Goal: Task Accomplishment & Management: Use online tool/utility

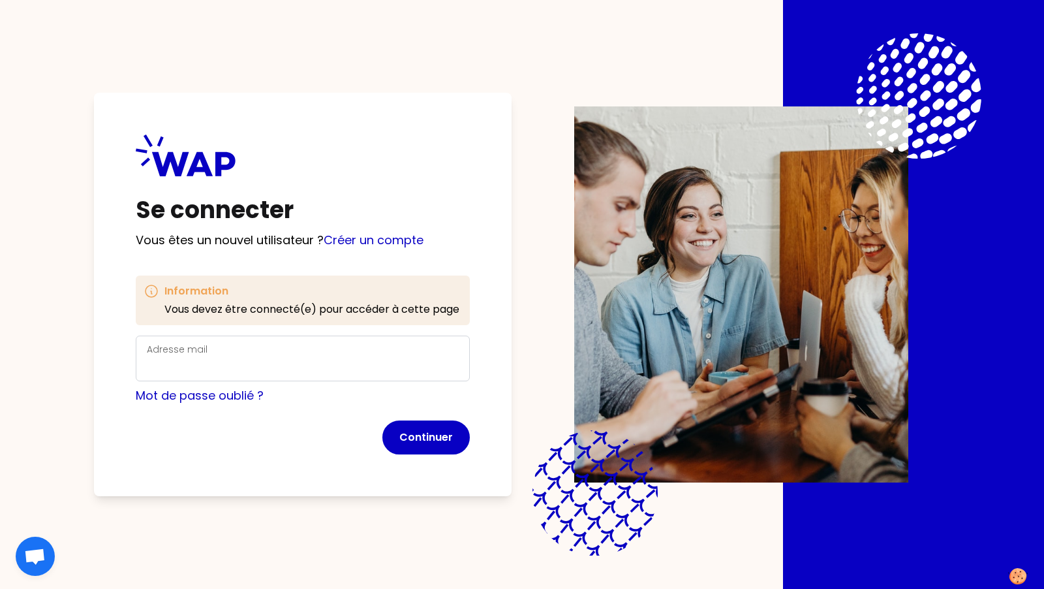
click at [395, 355] on div "Adresse mail" at bounding box center [303, 358] width 312 height 34
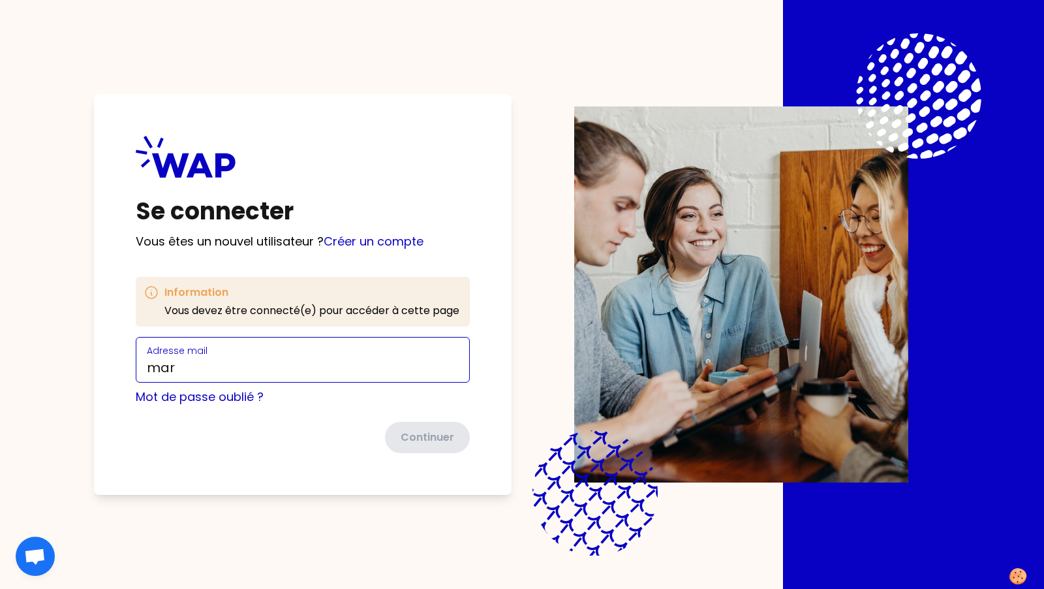
type input "[PERSON_NAME][EMAIL_ADDRESS][DOMAIN_NAME]"
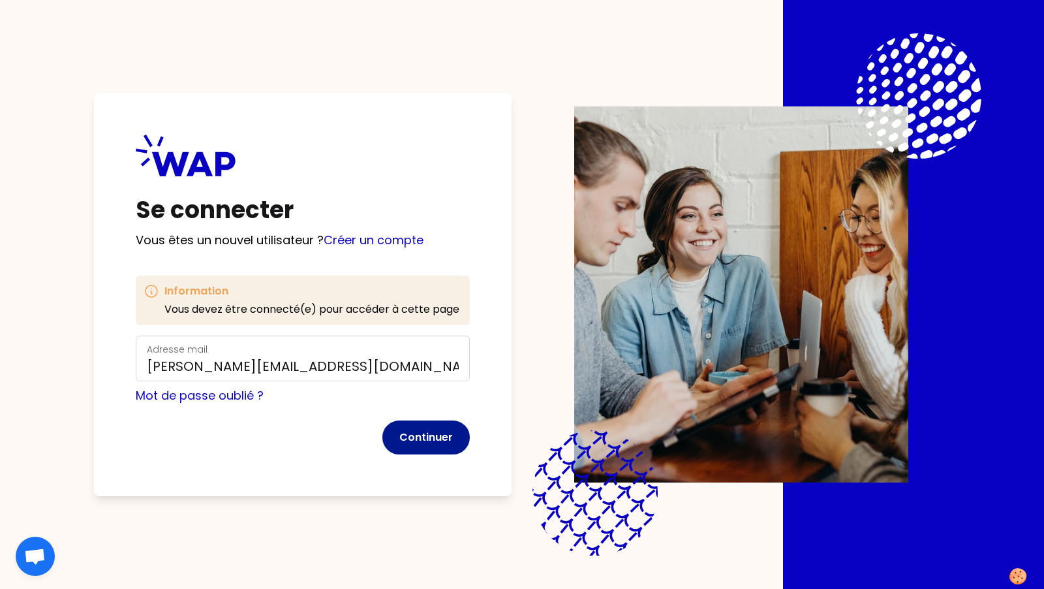
click at [431, 437] on button "Continuer" at bounding box center [425, 437] width 87 height 34
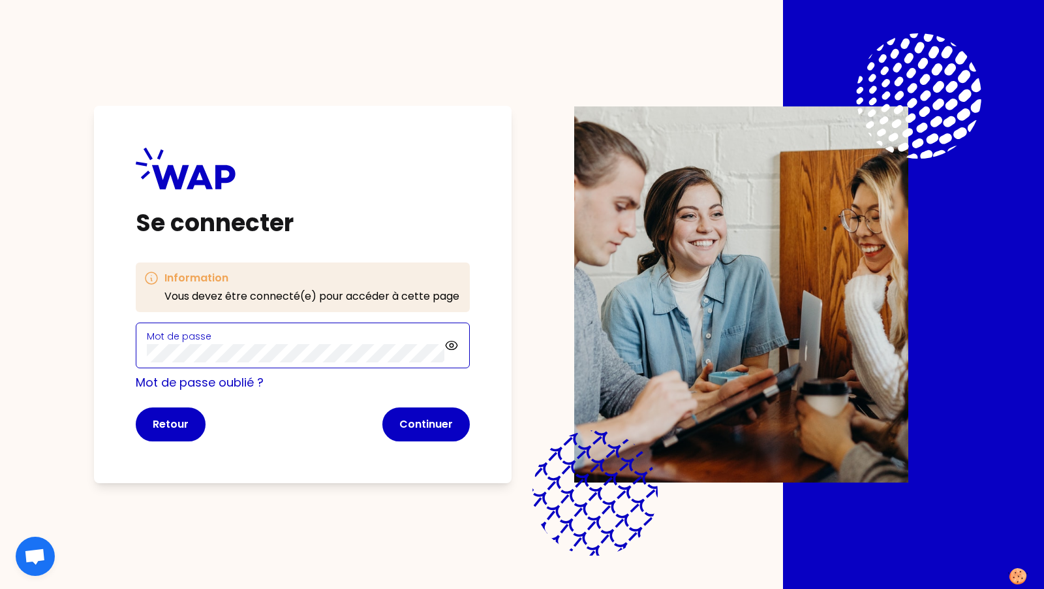
click button "Continuer" at bounding box center [425, 424] width 87 height 34
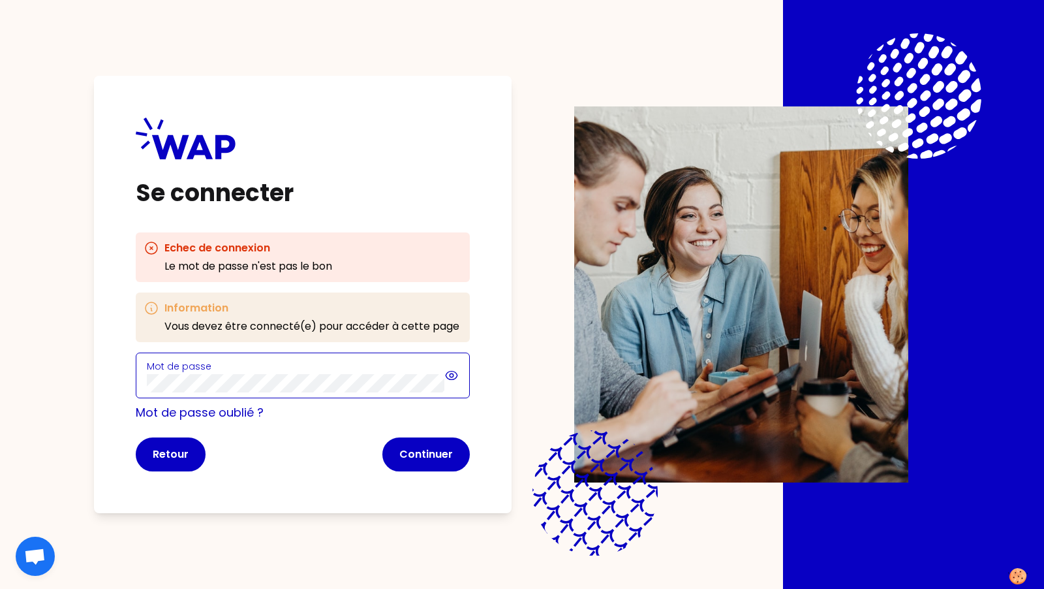
click button "Continuer" at bounding box center [425, 454] width 87 height 34
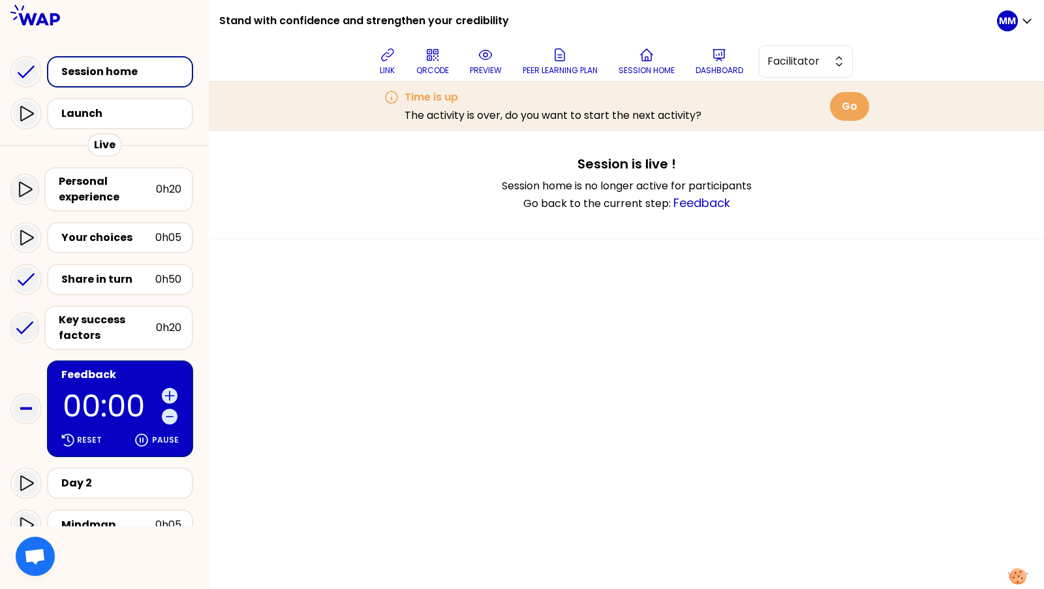
scroll to position [188, 0]
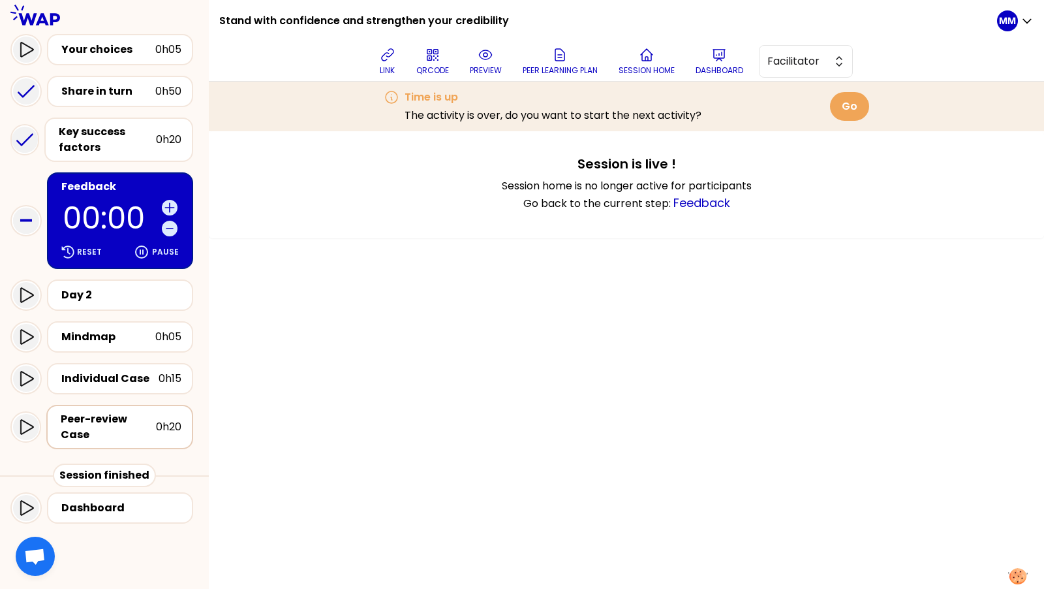
click at [119, 416] on div "Peer-review Case" at bounding box center [108, 426] width 95 height 31
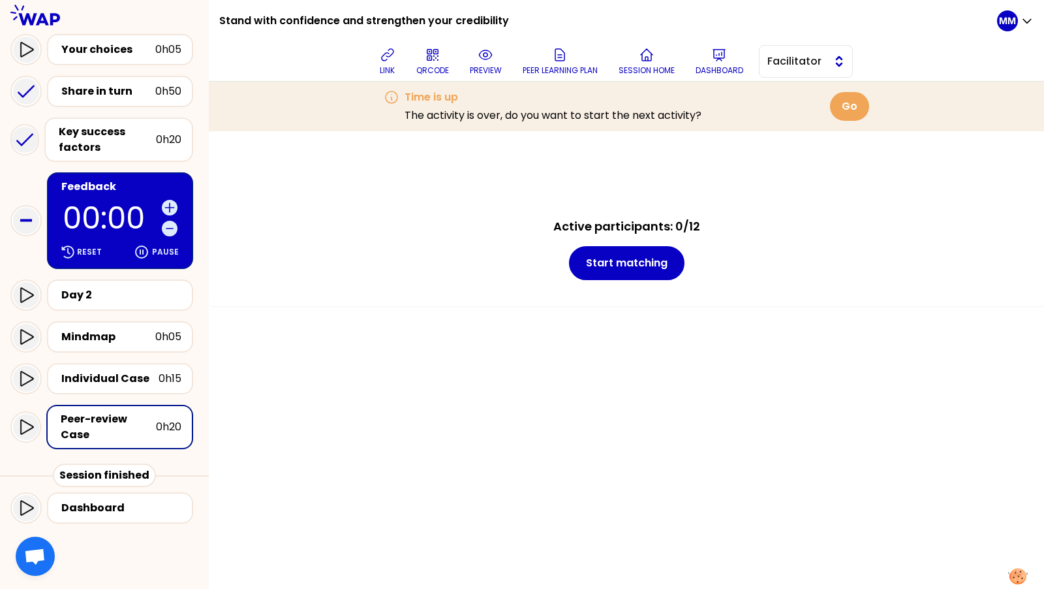
click at [800, 61] on span "Facilitator" at bounding box center [796, 62] width 59 height 16
click at [685, 162] on div "Active participants: 0/12 Start matching" at bounding box center [626, 218] width 835 height 175
click at [489, 55] on icon at bounding box center [486, 55] width 16 height 16
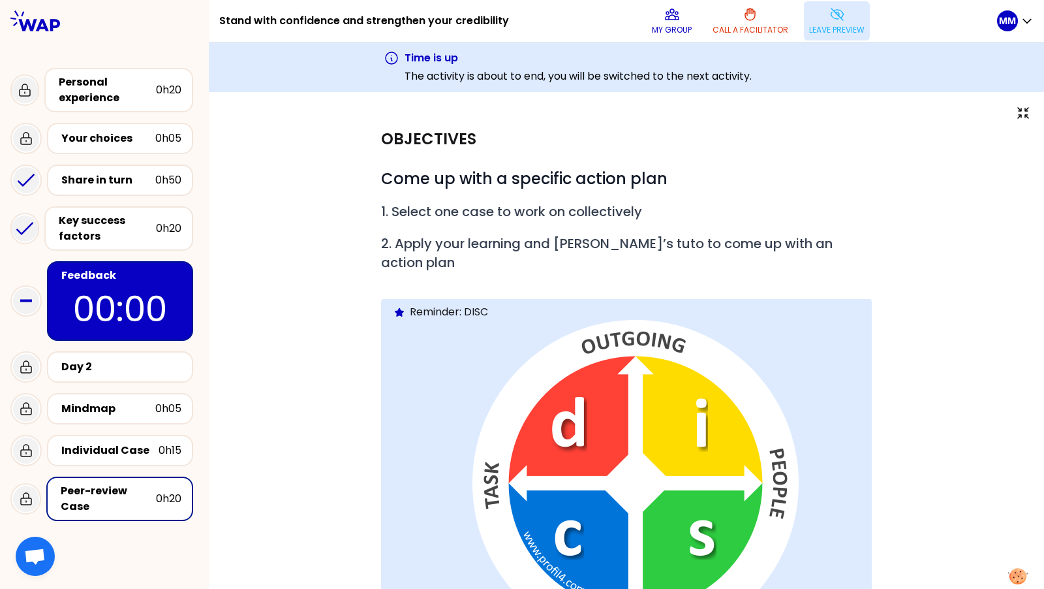
click at [842, 32] on p "Leave preview" at bounding box center [836, 30] width 55 height 10
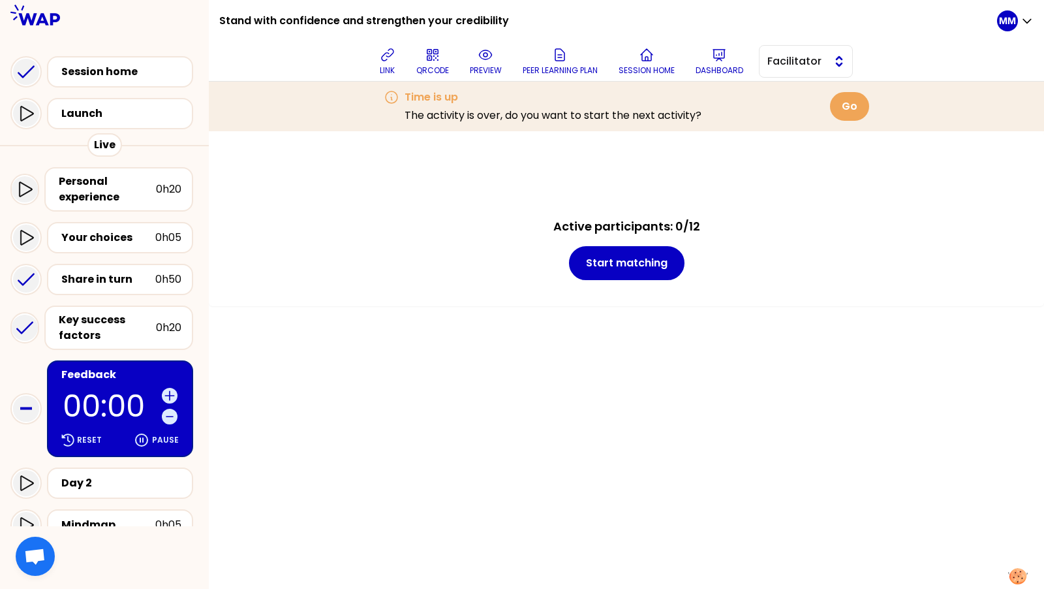
click at [822, 57] on span "Facilitator" at bounding box center [796, 62] width 59 height 16
click at [805, 92] on span "Editor" at bounding box center [814, 94] width 56 height 16
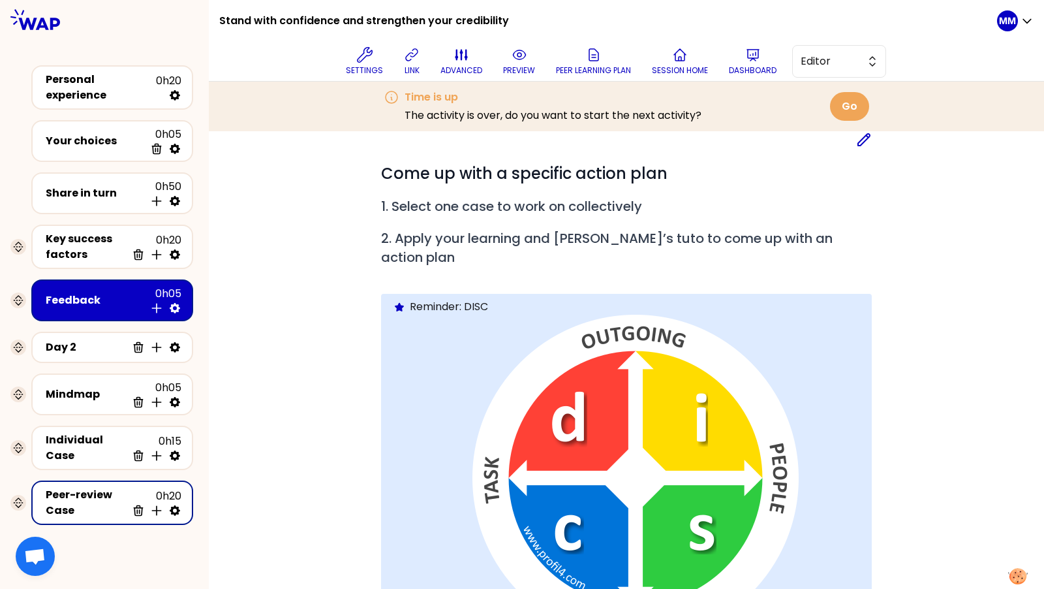
scroll to position [183, 0]
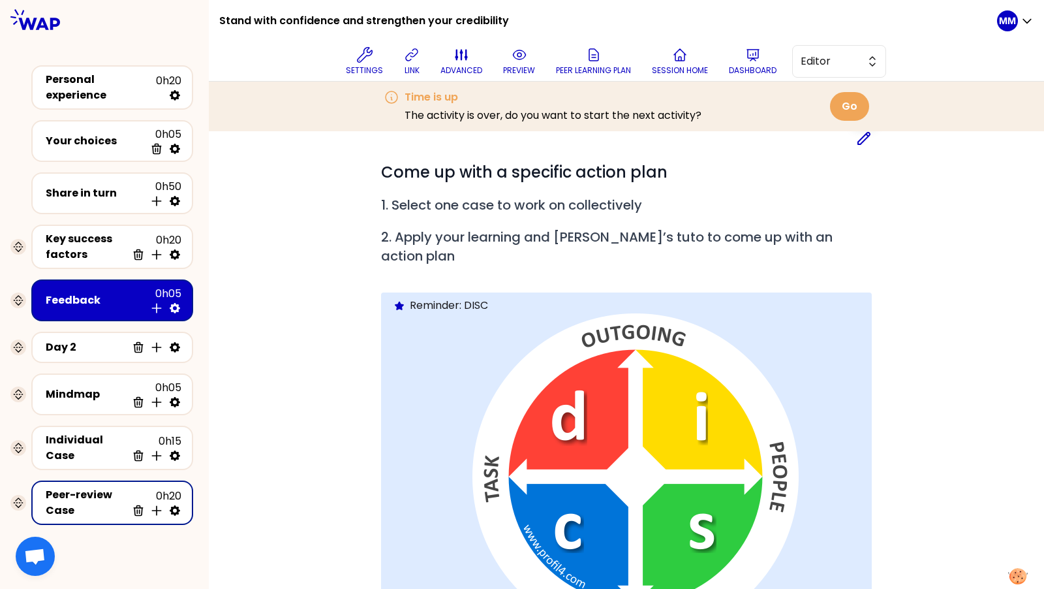
click at [865, 144] on icon at bounding box center [864, 139] width 16 height 16
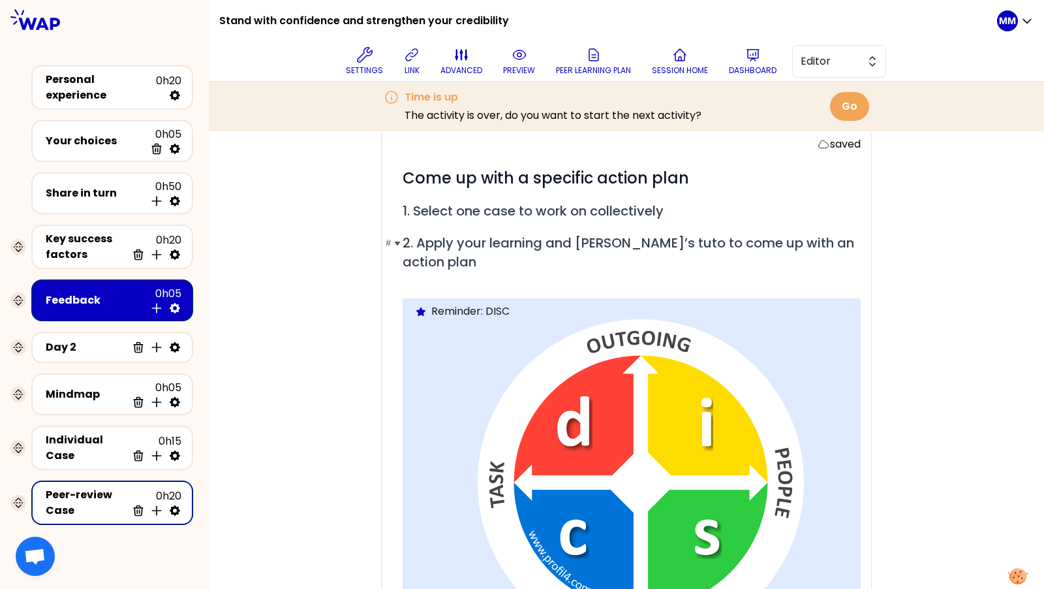
click at [551, 241] on span "2. Apply your learning and [PERSON_NAME]’s tuto to come up with an action plan" at bounding box center [630, 252] width 455 height 37
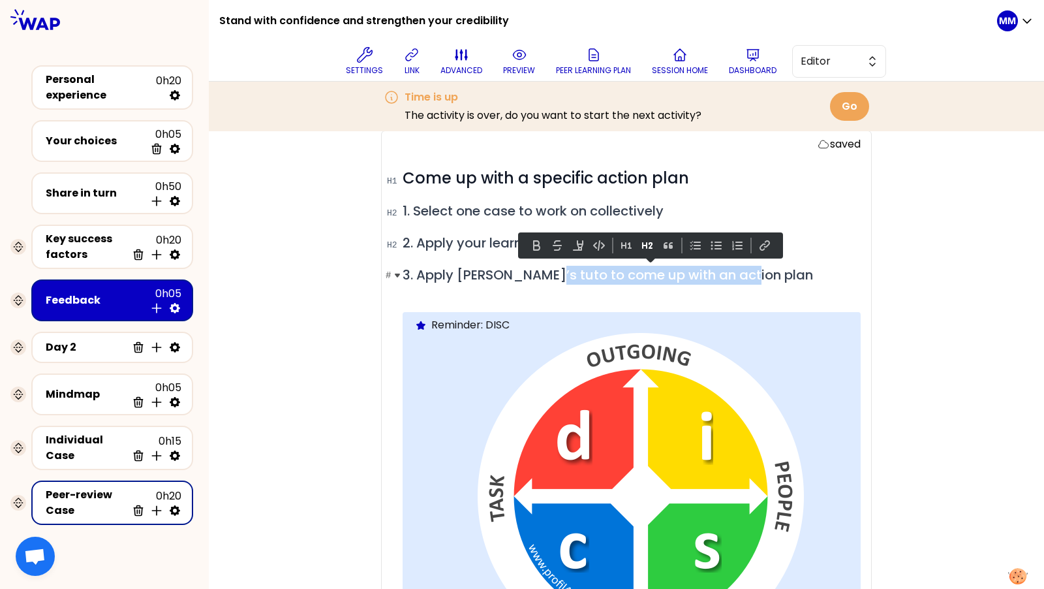
drag, startPoint x: 768, startPoint y: 277, endPoint x: 549, endPoint y: 270, distance: 219.4
click at [549, 270] on h2 "# 3. Apply [PERSON_NAME]’s tuto to come up with an action plan" at bounding box center [632, 275] width 458 height 19
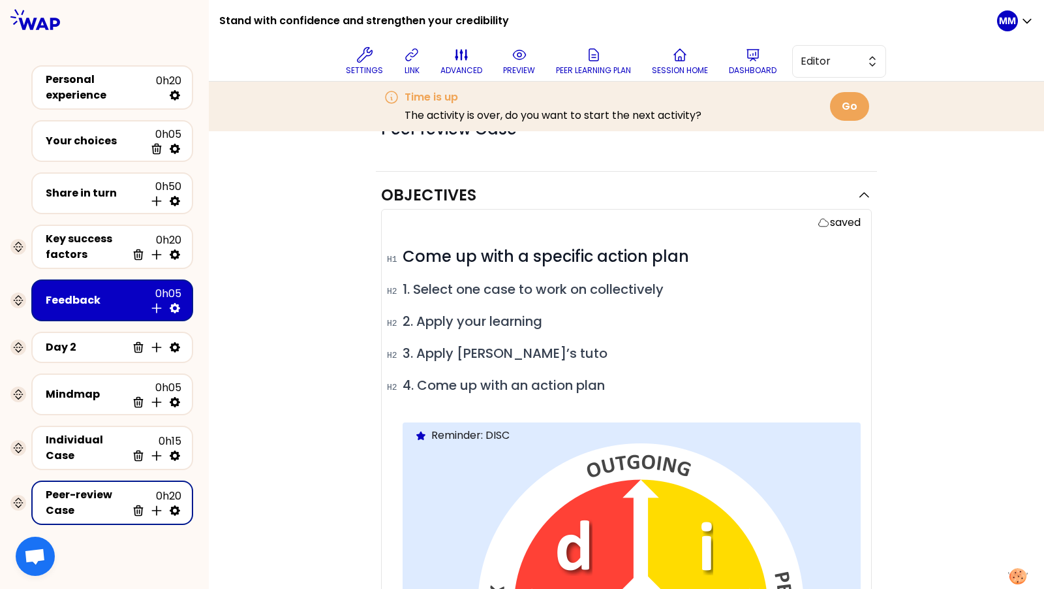
scroll to position [161, 0]
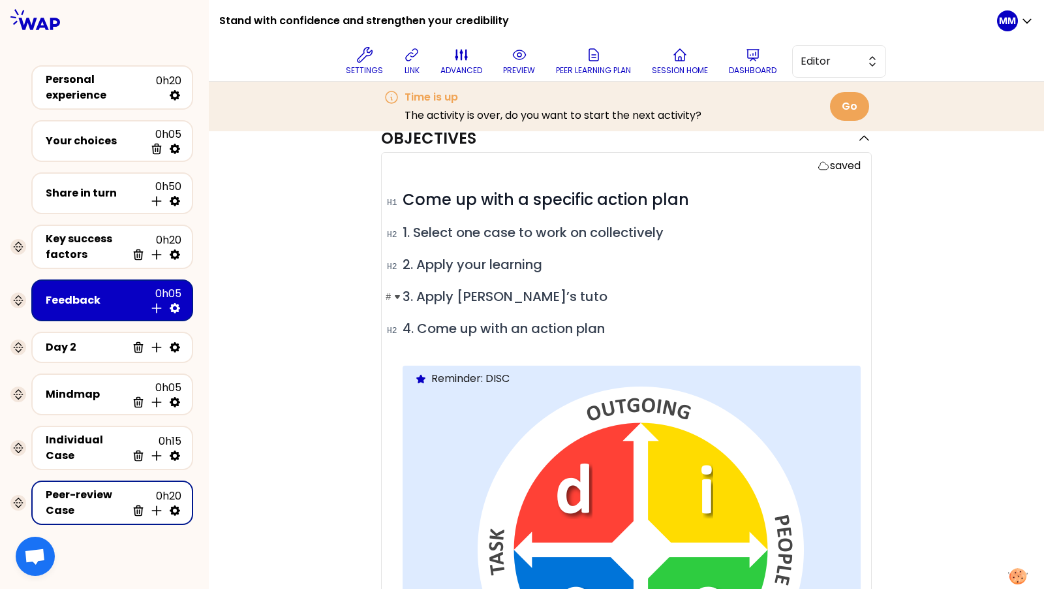
click at [493, 294] on span "3. Apply [PERSON_NAME]’s tuto" at bounding box center [505, 296] width 205 height 18
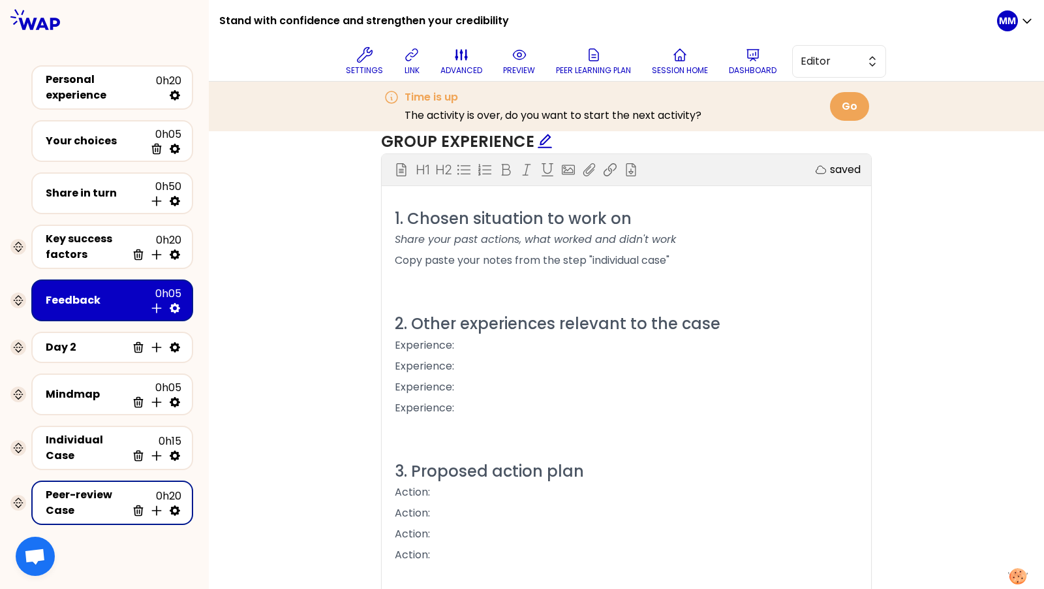
scroll to position [884, 0]
click at [582, 325] on span "2. Other experiences relevant to the case" at bounding box center [558, 322] width 326 height 22
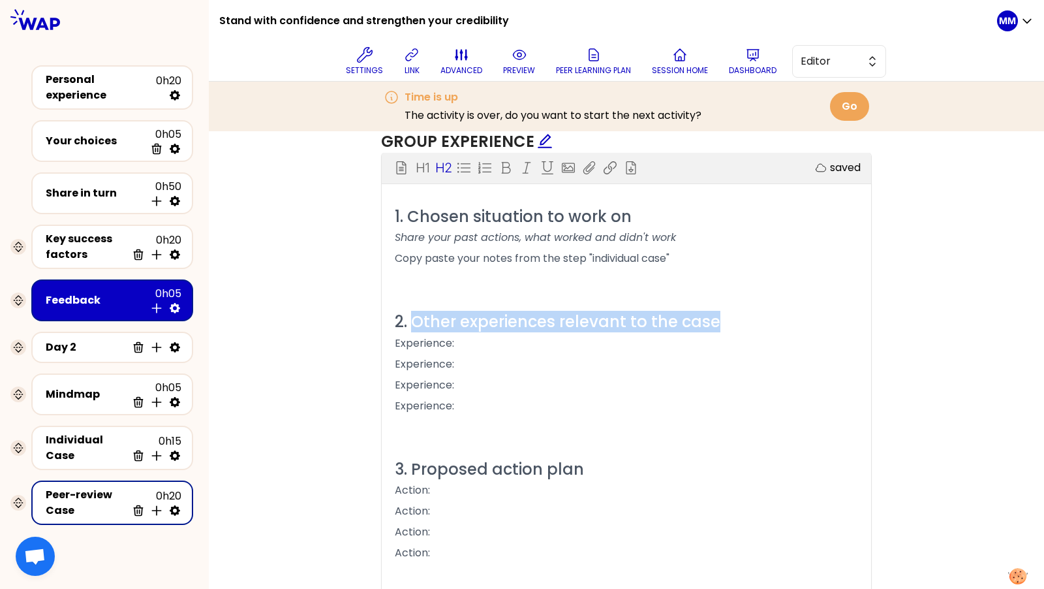
drag, startPoint x: 416, startPoint y: 318, endPoint x: 720, endPoint y: 315, distance: 304.1
click at [720, 315] on h2 "2. Other experiences relevant to the case" at bounding box center [626, 321] width 463 height 20
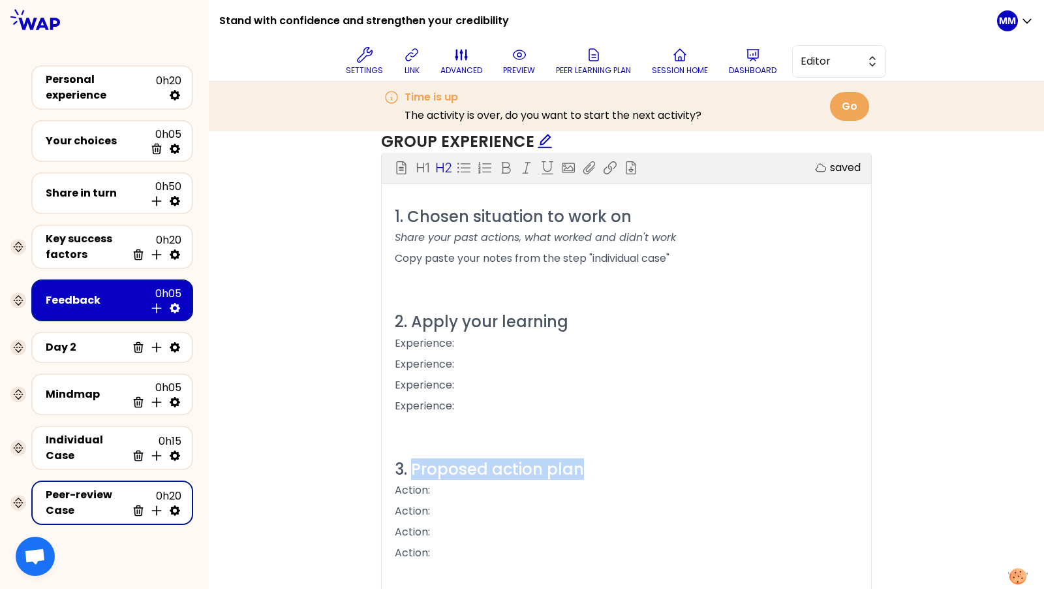
drag, startPoint x: 587, startPoint y: 462, endPoint x: 412, endPoint y: 461, distance: 174.2
click at [412, 461] on h2 "3. Proposed action plan" at bounding box center [626, 469] width 463 height 20
click at [415, 465] on span "3. Proposed action plan" at bounding box center [489, 469] width 189 height 22
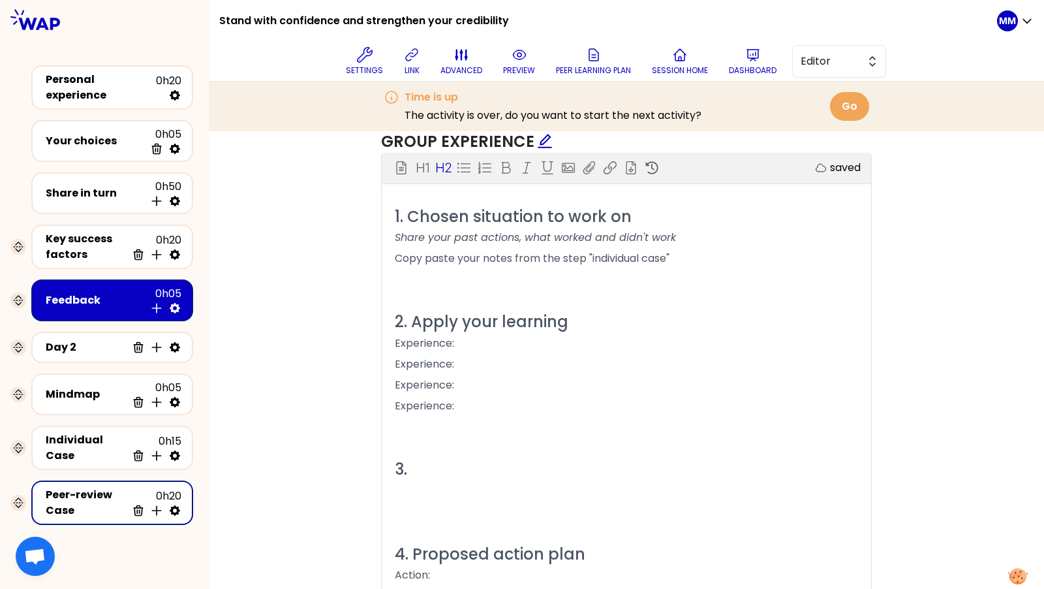
click at [441, 469] on h2 "3." at bounding box center [626, 469] width 463 height 20
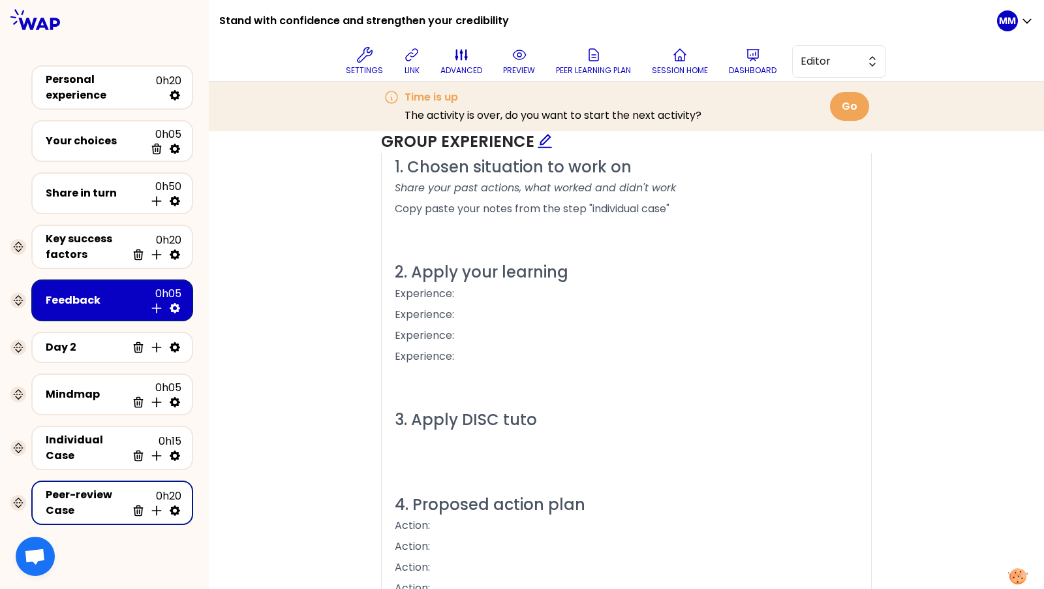
scroll to position [1023, 0]
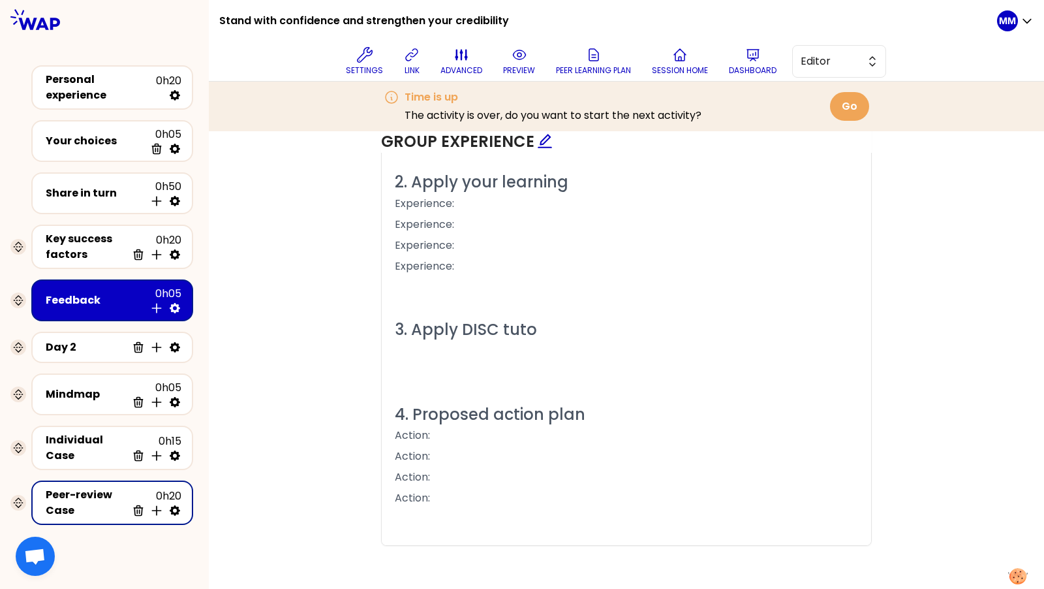
click at [493, 327] on span "3. Apply DISC tuto" at bounding box center [466, 329] width 142 height 22
click at [546, 348] on div "1. Chosen situation to work on Share your past actions, what worked and didn't …" at bounding box center [626, 306] width 463 height 478
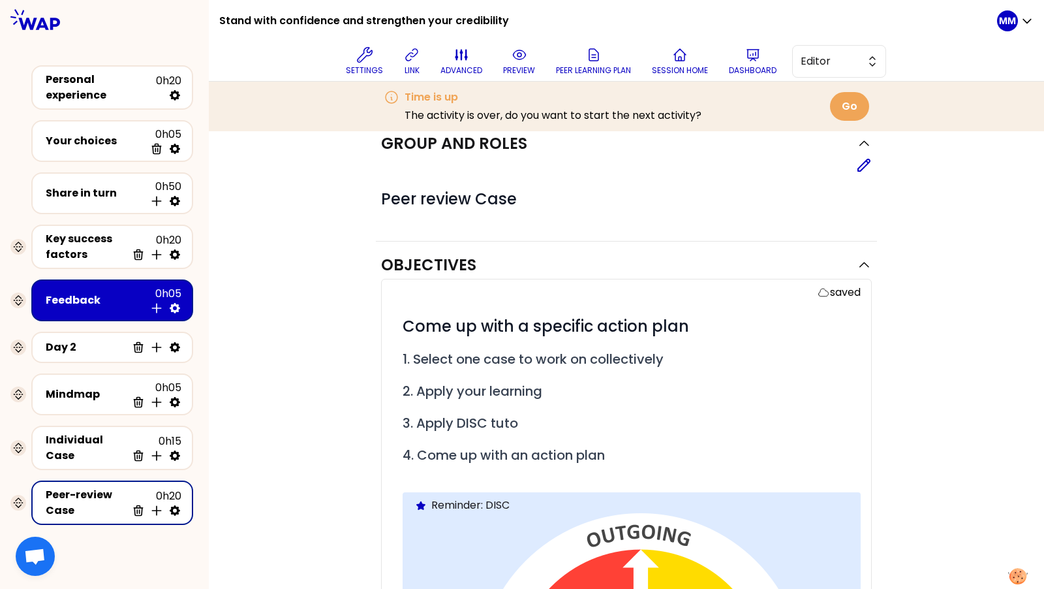
scroll to position [40, 0]
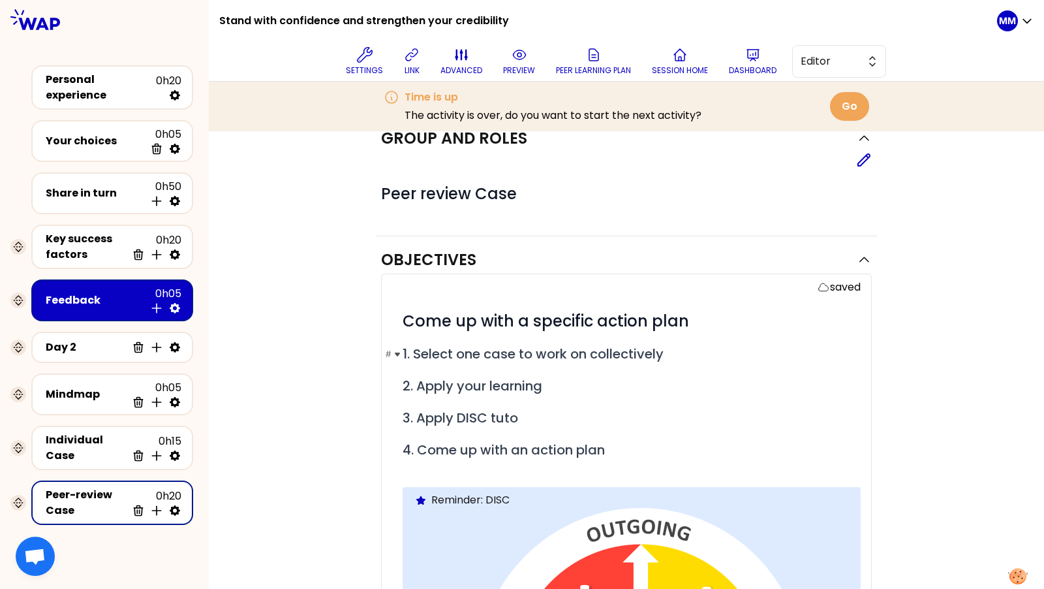
click at [509, 351] on span "1. Select one case to work on collectively" at bounding box center [533, 354] width 261 height 18
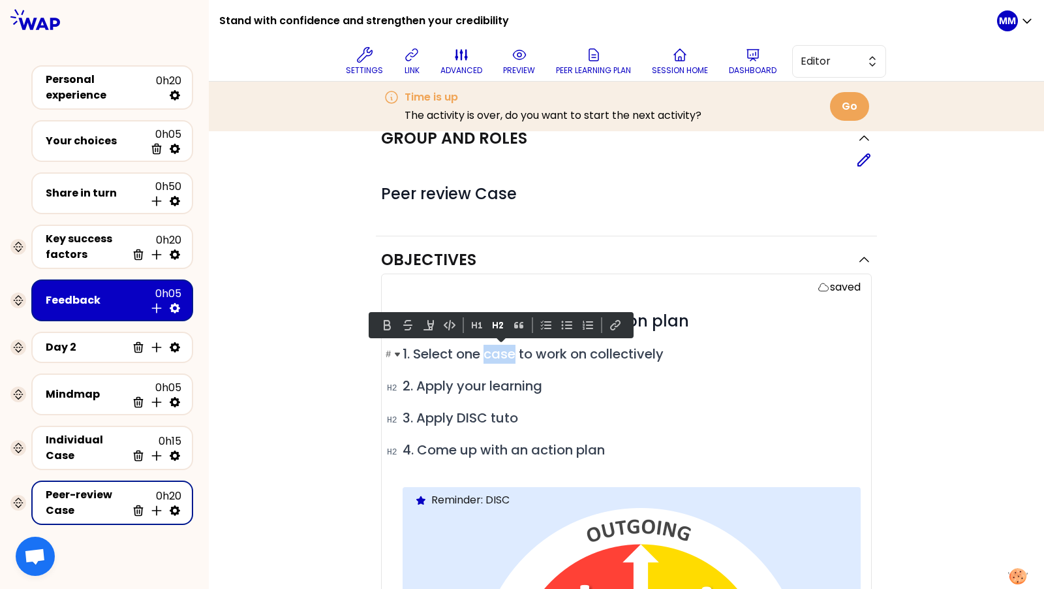
click at [509, 351] on span "1. Select one case to work on collectively" at bounding box center [533, 354] width 261 height 18
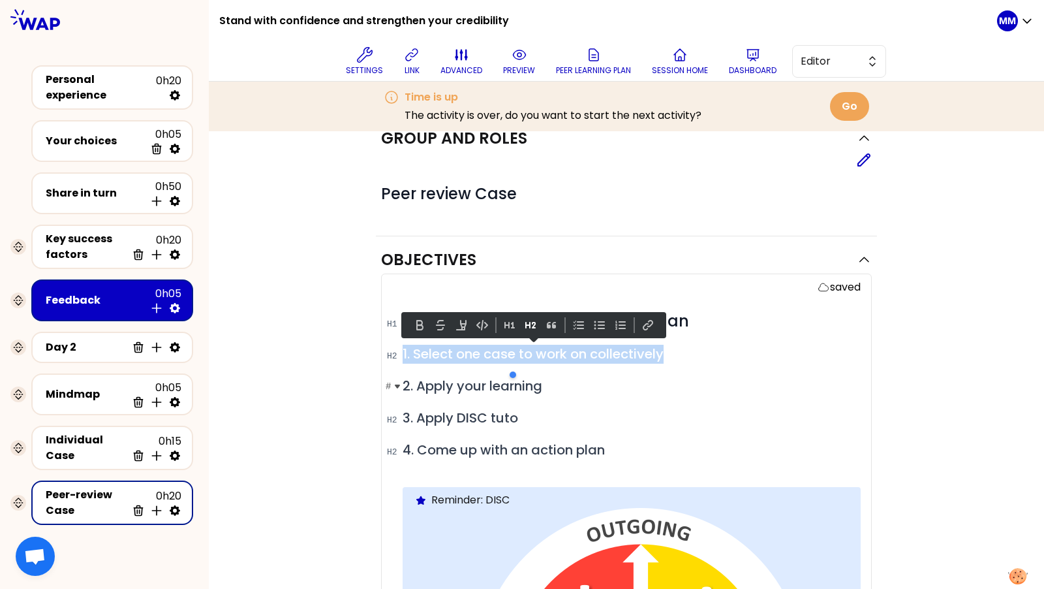
click at [474, 380] on span "2. Apply your learning" at bounding box center [473, 386] width 140 height 18
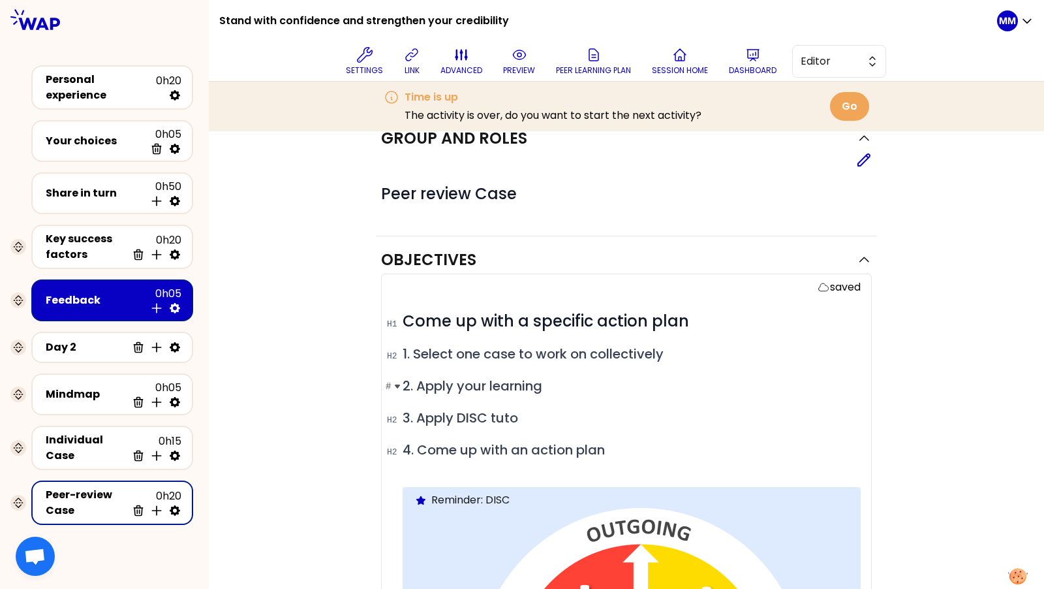
click at [474, 380] on span "2. Apply your learning" at bounding box center [473, 386] width 140 height 18
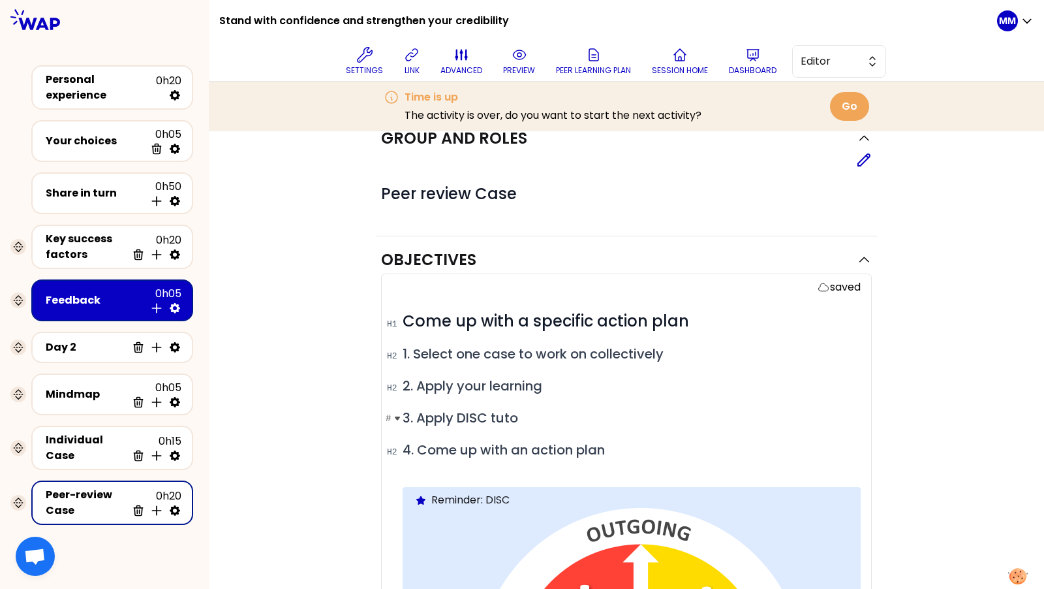
click at [497, 412] on span "3. Apply DISC tuto" at bounding box center [461, 417] width 116 height 18
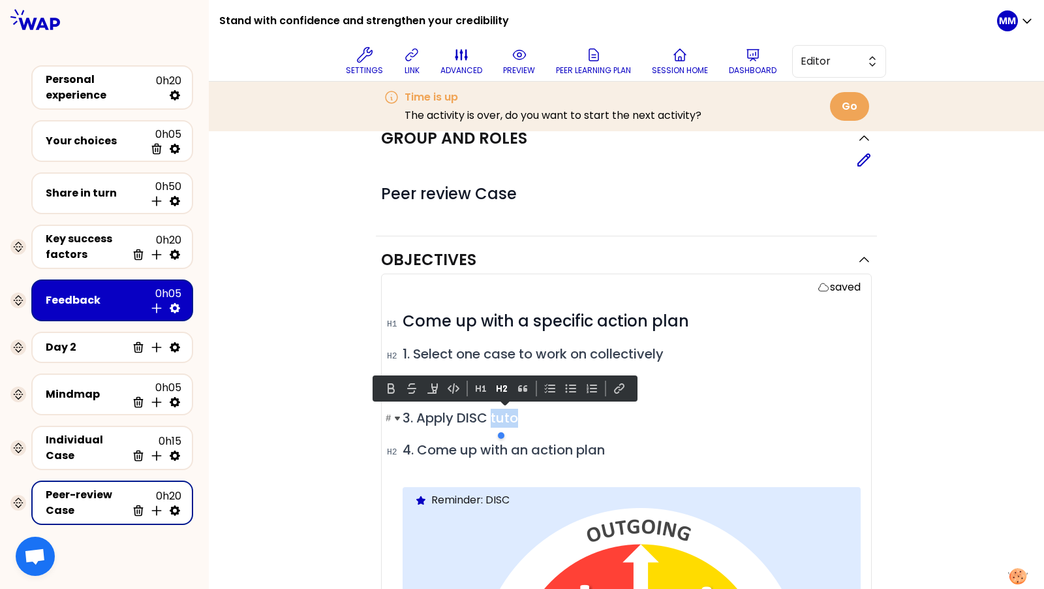
click at [452, 412] on span "3. Apply DISC tuto" at bounding box center [461, 417] width 116 height 18
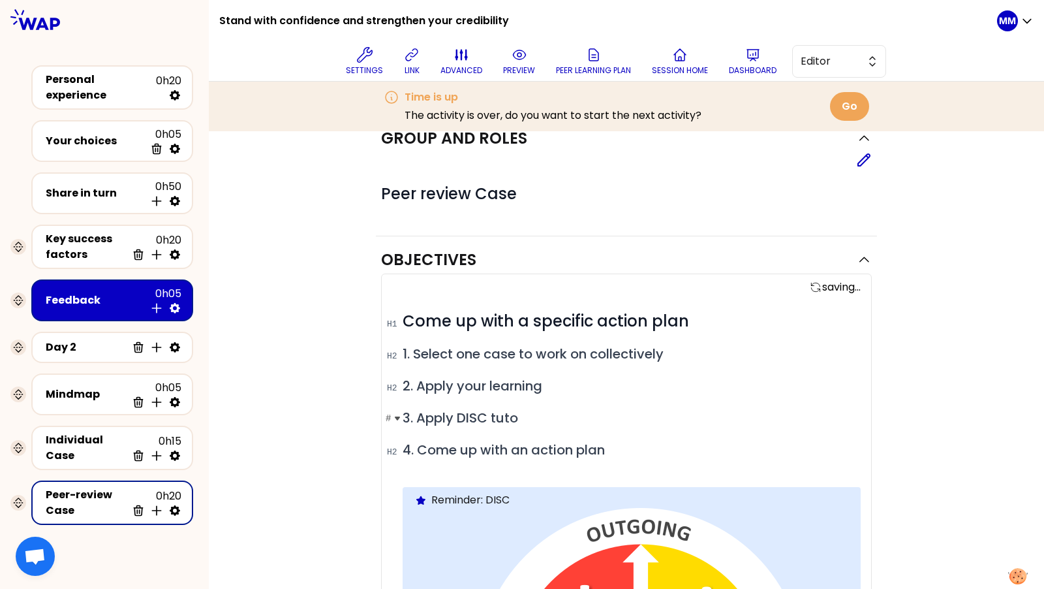
click at [497, 412] on span "3. Apply DISC tuto" at bounding box center [461, 417] width 116 height 18
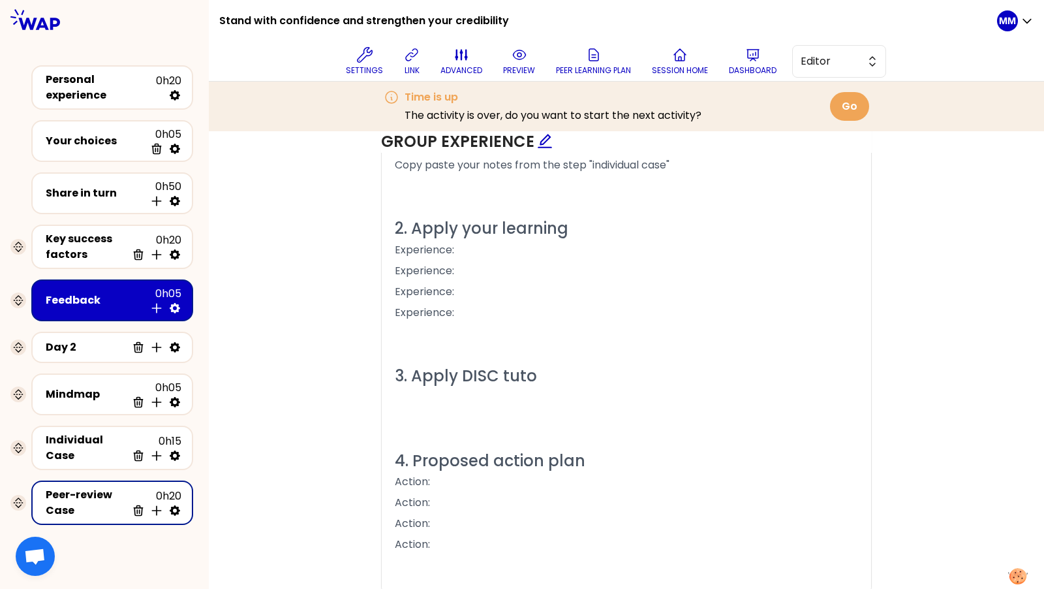
scroll to position [979, 0]
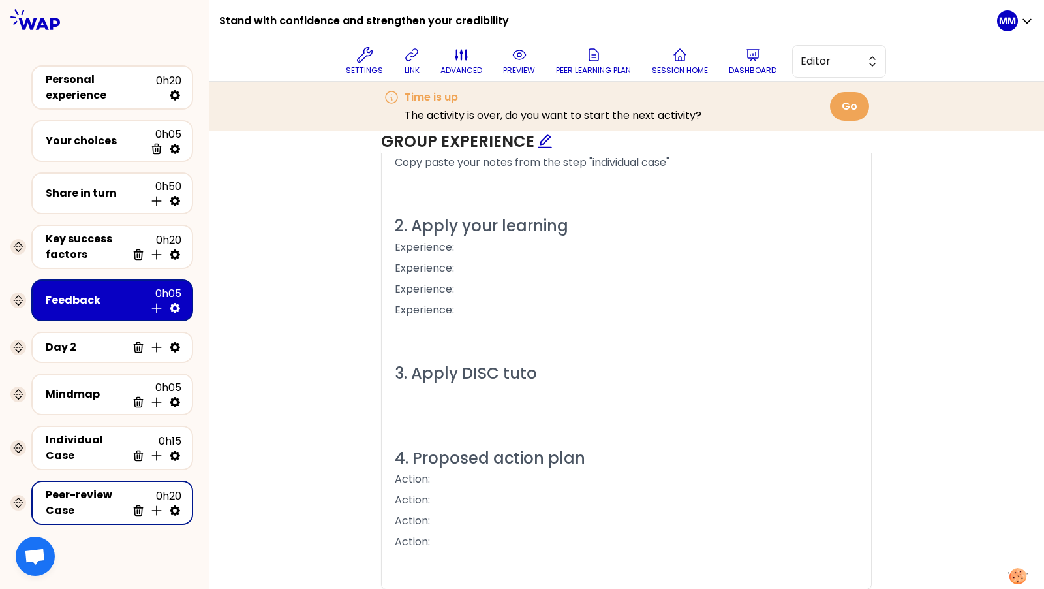
click at [517, 363] on span "3. Apply DISC tuto" at bounding box center [466, 373] width 142 height 22
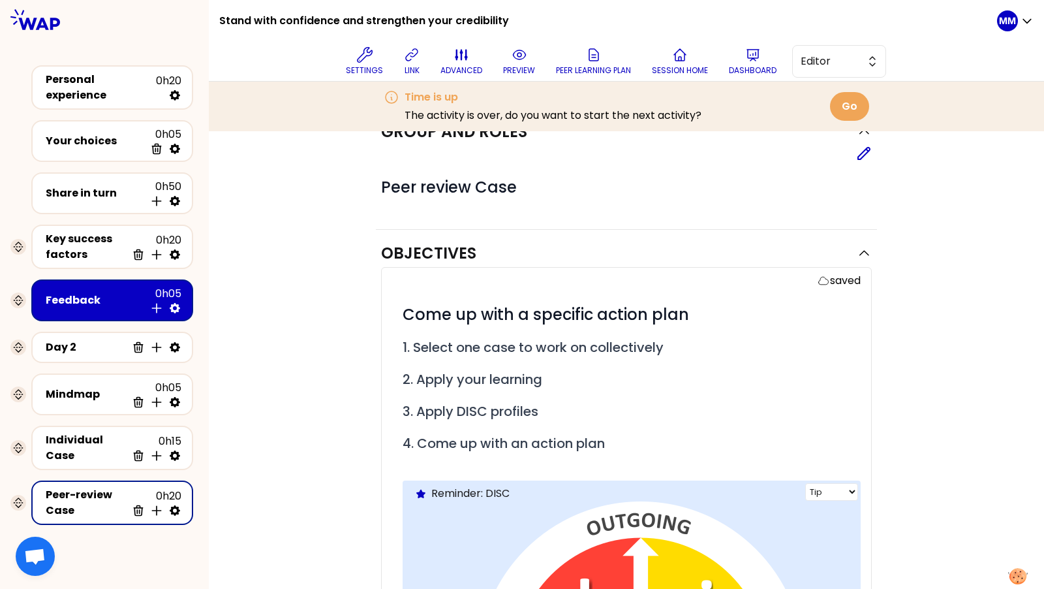
scroll to position [40, 0]
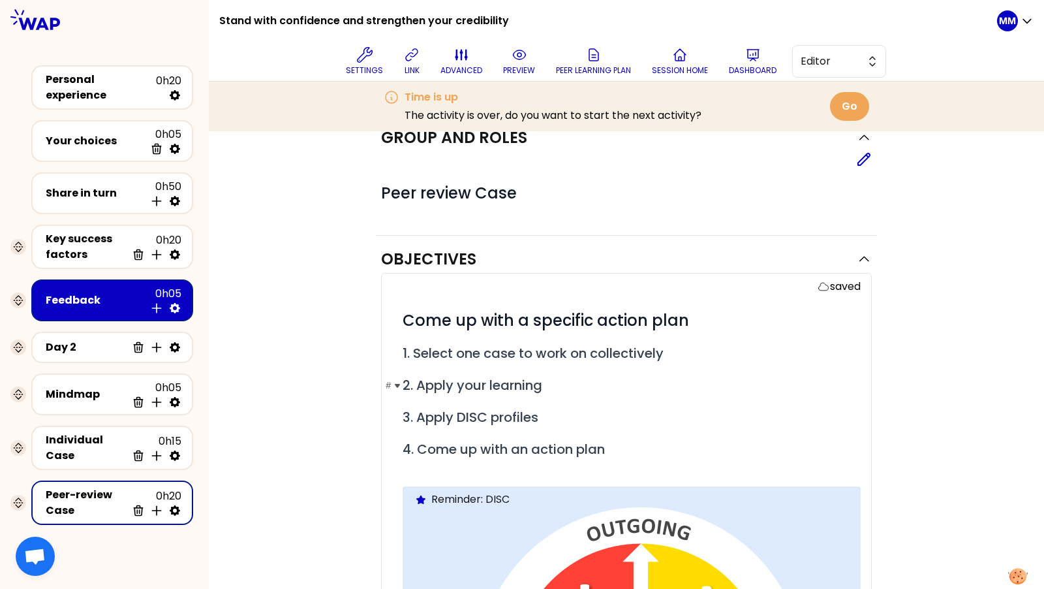
click at [523, 381] on span "2. Apply your learning" at bounding box center [473, 385] width 140 height 18
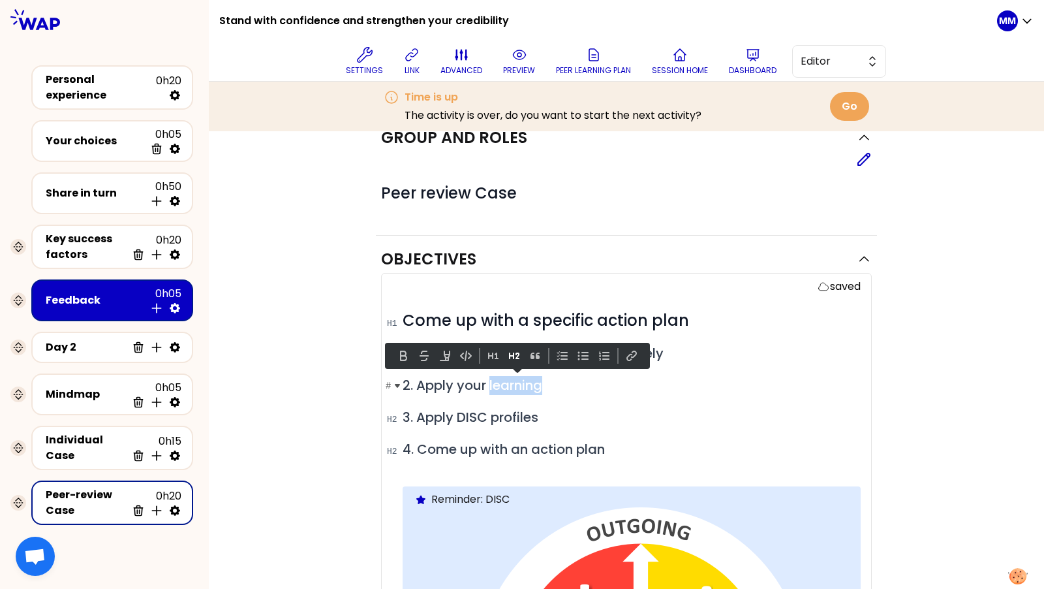
click at [523, 381] on span "2. Apply your learning" at bounding box center [473, 385] width 140 height 18
click at [440, 382] on span "2. Apply your learning" at bounding box center [473, 385] width 140 height 18
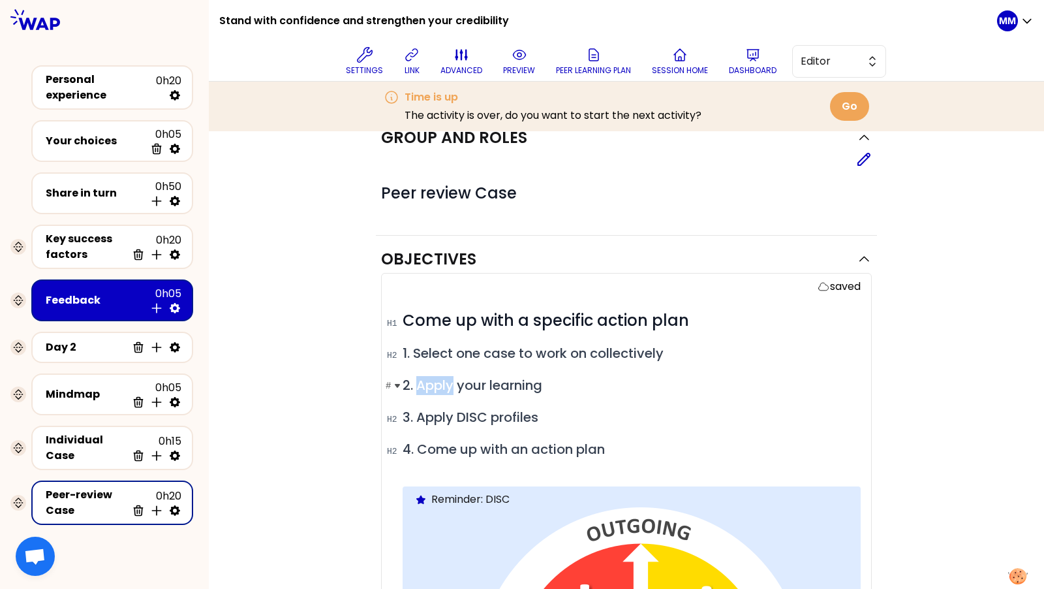
click at [440, 382] on span "2. Apply your learning" at bounding box center [473, 385] width 140 height 18
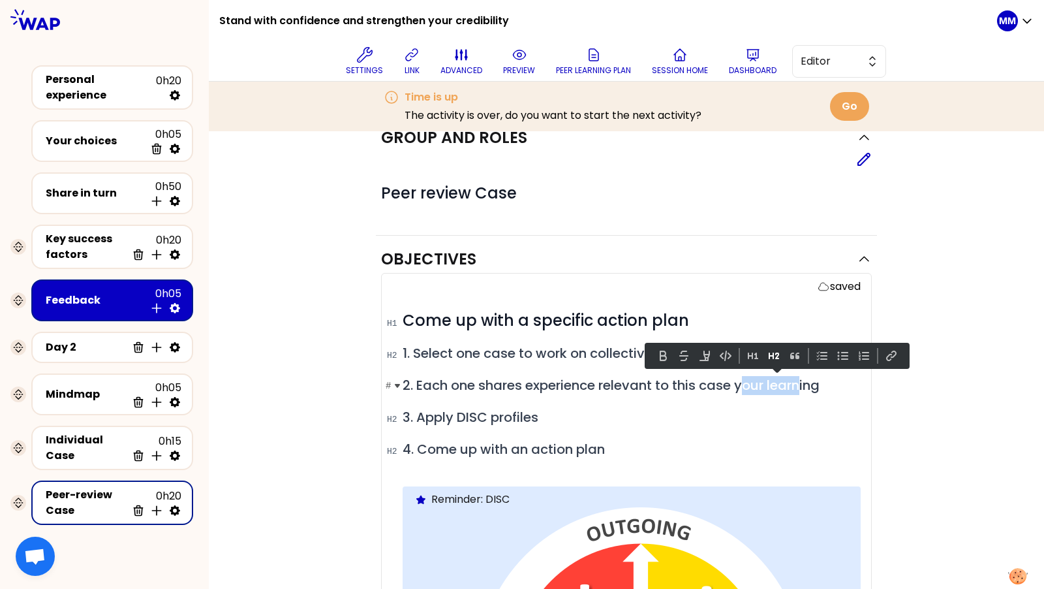
drag, startPoint x: 745, startPoint y: 381, endPoint x: 808, endPoint y: 386, distance: 63.5
click at [808, 386] on span "2. Each one shares experience relevant to this case your learning" at bounding box center [611, 385] width 417 height 18
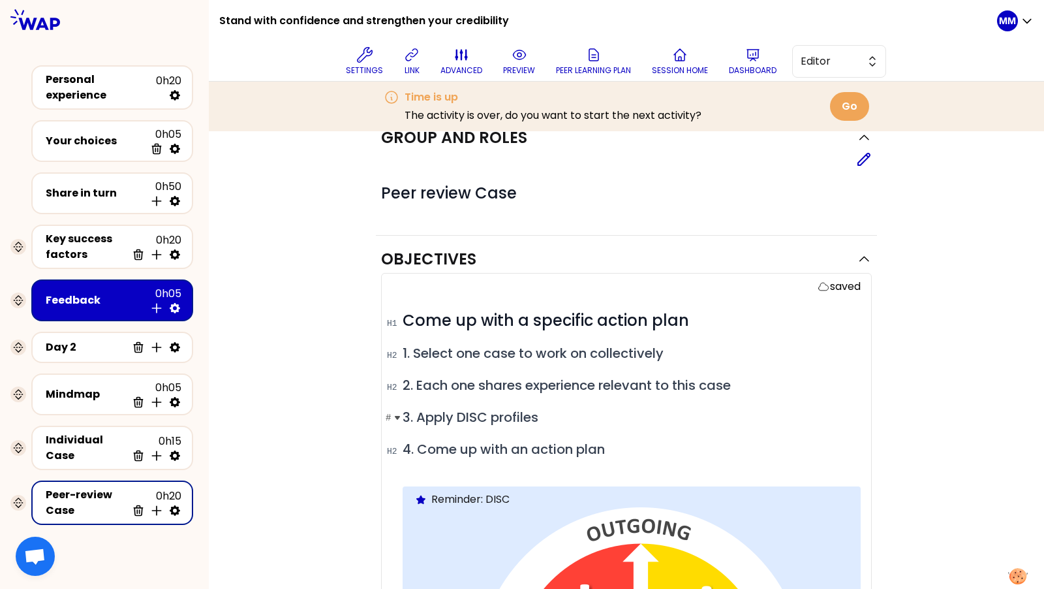
click at [579, 414] on h2 "# 3. Apply DISC profiles" at bounding box center [632, 417] width 458 height 19
click at [418, 412] on span "3. Apply DISC profiles" at bounding box center [471, 417] width 136 height 18
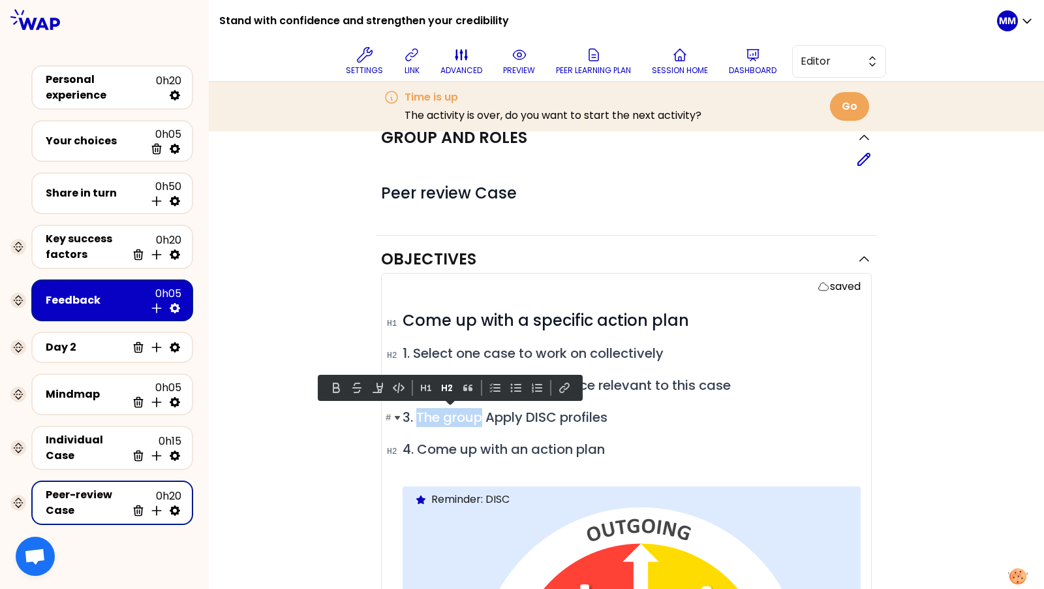
drag, startPoint x: 418, startPoint y: 410, endPoint x: 480, endPoint y: 409, distance: 62.0
click at [480, 409] on span "3. The group Apply DISC profiles" at bounding box center [505, 417] width 205 height 18
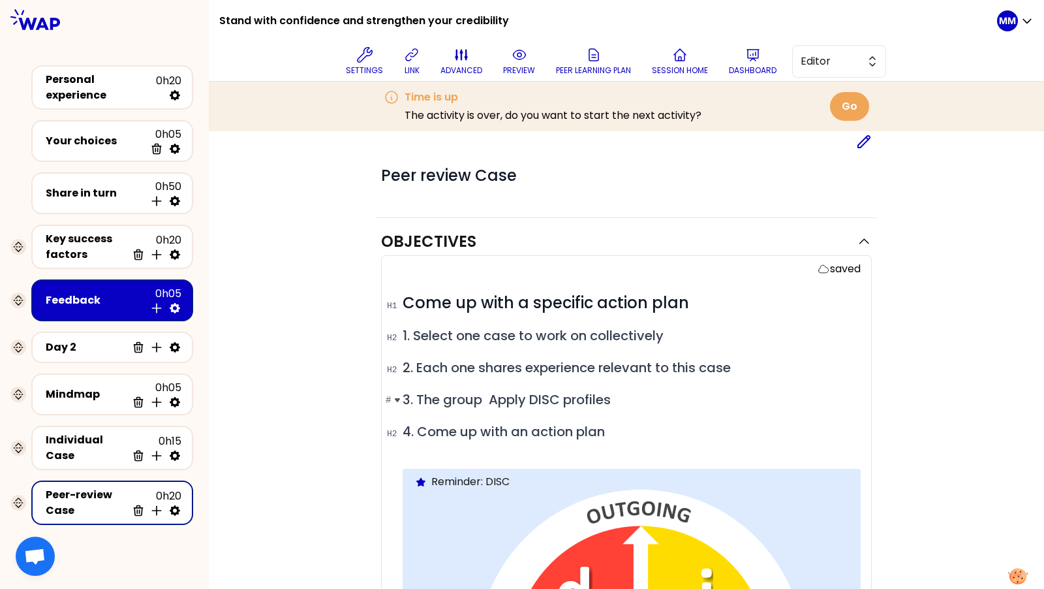
scroll to position [61, 0]
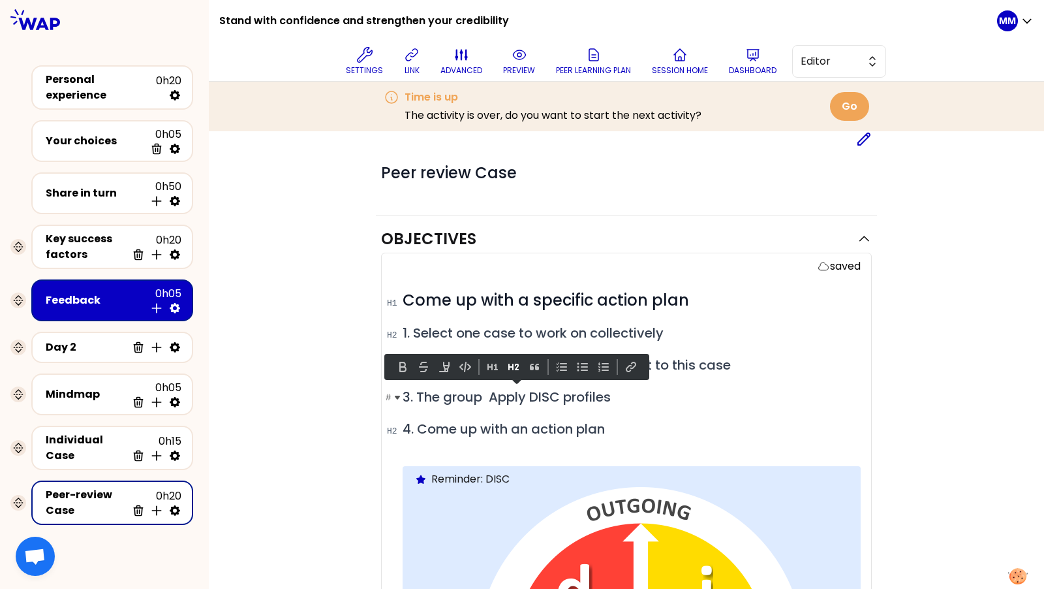
drag, startPoint x: 415, startPoint y: 390, endPoint x: 664, endPoint y: 392, distance: 248.6
click at [664, 392] on h2 "# 3. The group Apply DISC profiles" at bounding box center [632, 397] width 458 height 19
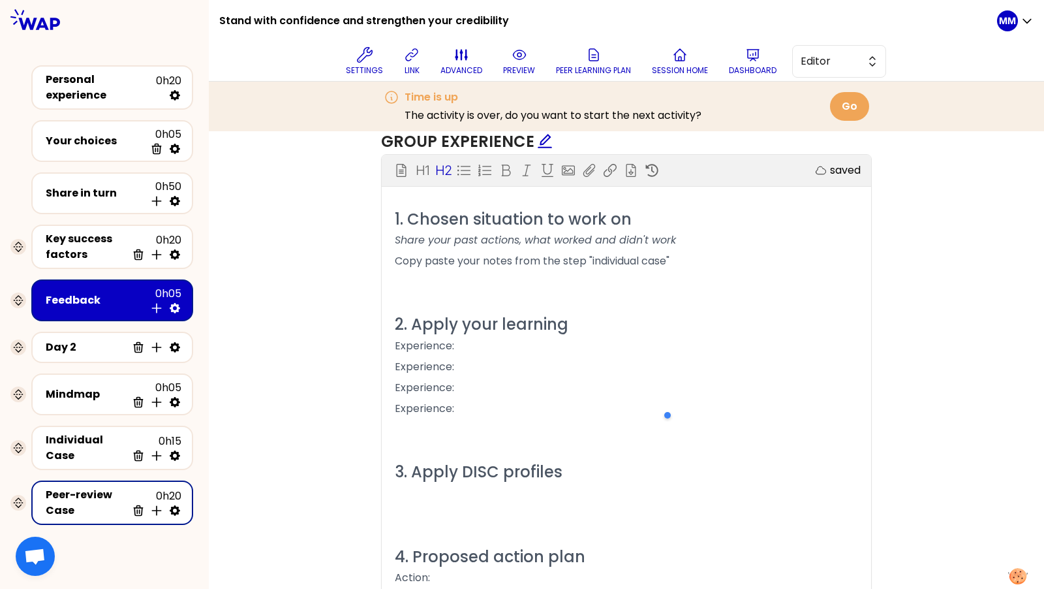
scroll to position [973, 0]
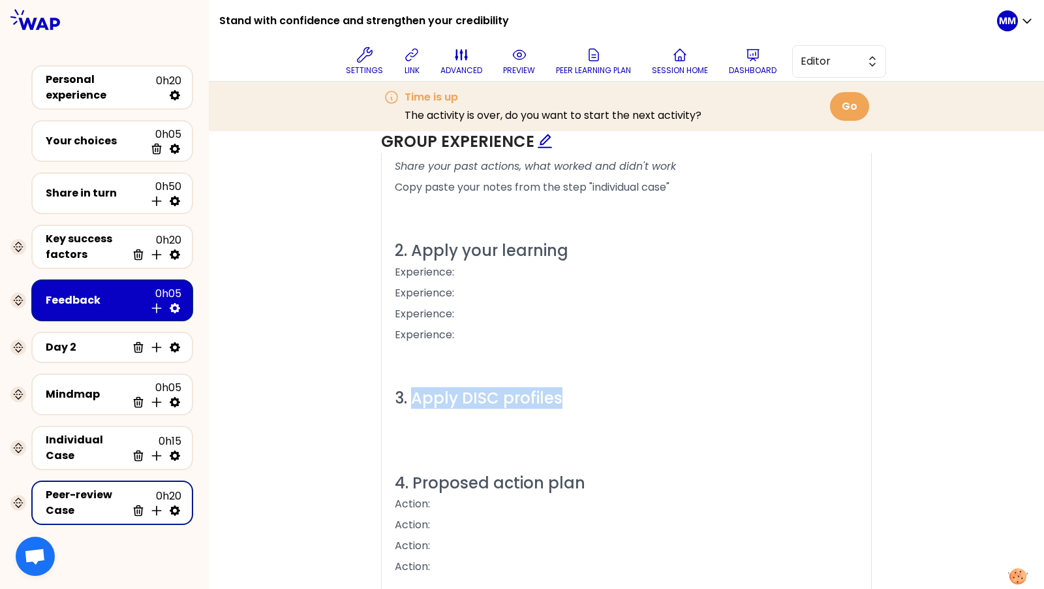
drag, startPoint x: 579, startPoint y: 398, endPoint x: 413, endPoint y: 394, distance: 166.4
click at [413, 394] on h2 "3. Apply DISC profiles" at bounding box center [626, 398] width 463 height 20
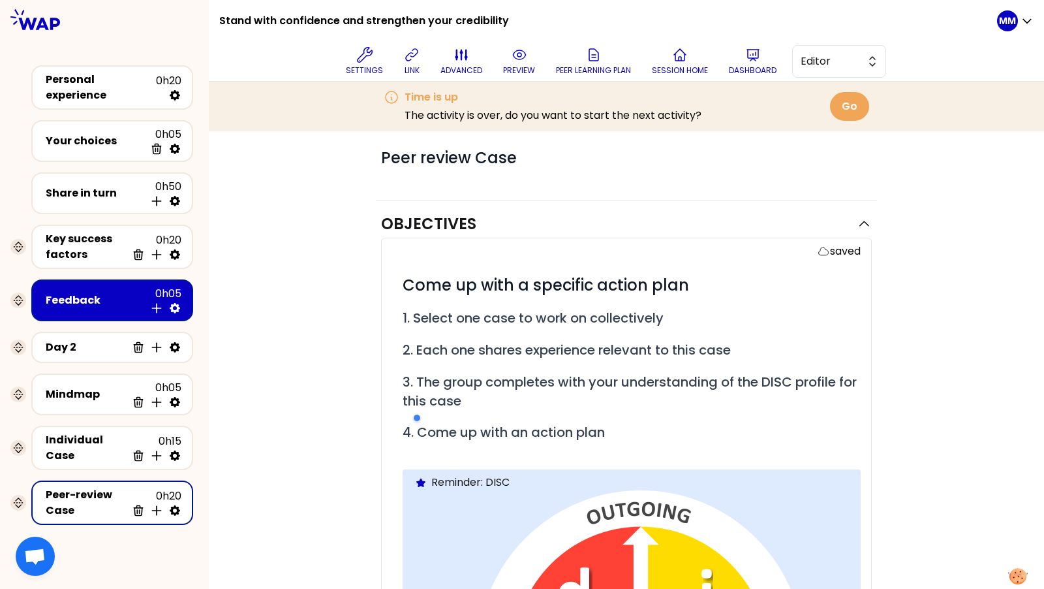
scroll to position [73, 0]
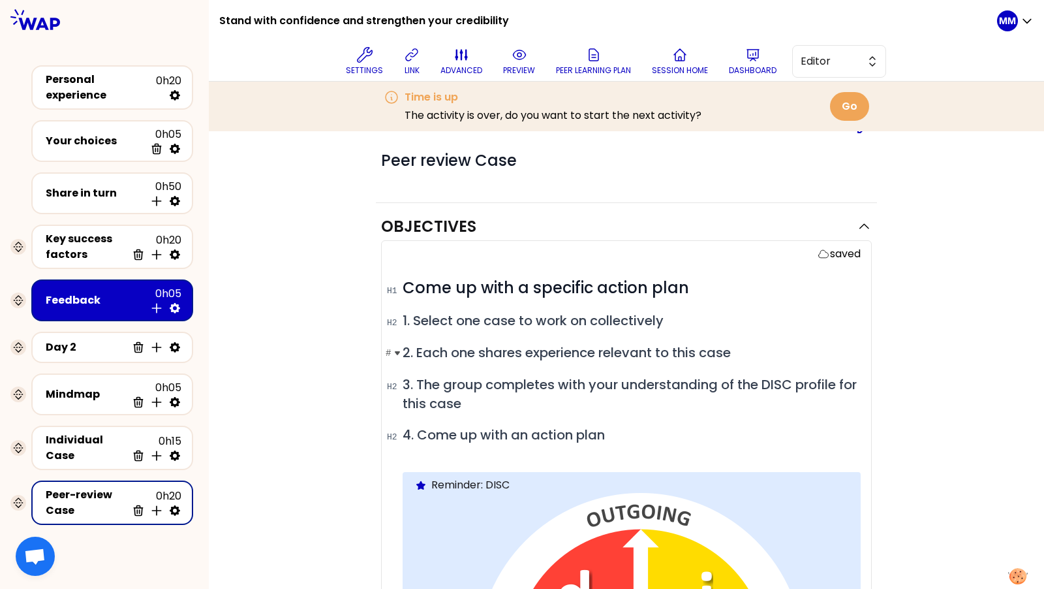
click at [482, 353] on span "2. Each one shares experience relevant to this case" at bounding box center [567, 352] width 328 height 18
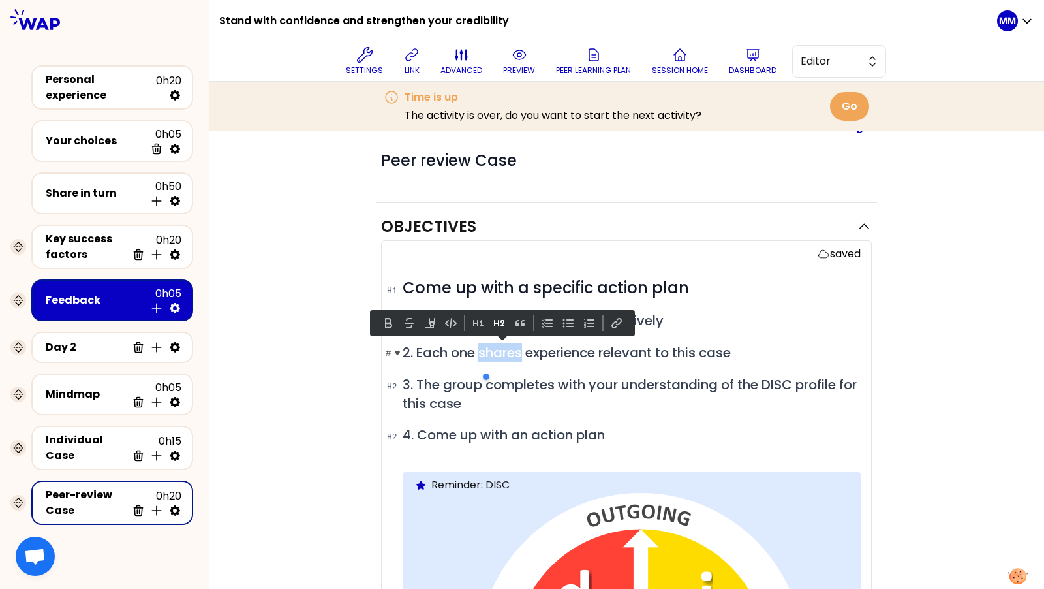
click at [482, 353] on span "2. Each one shares experience relevant to this case" at bounding box center [567, 352] width 328 height 18
copy span "2. Each one shares experience relevant to this case"
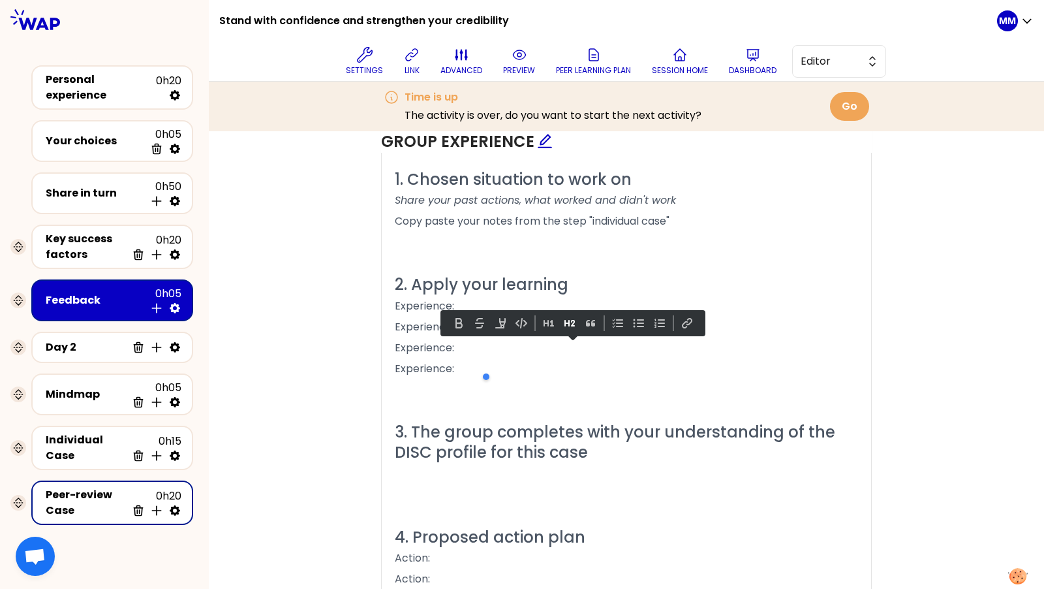
scroll to position [947, 0]
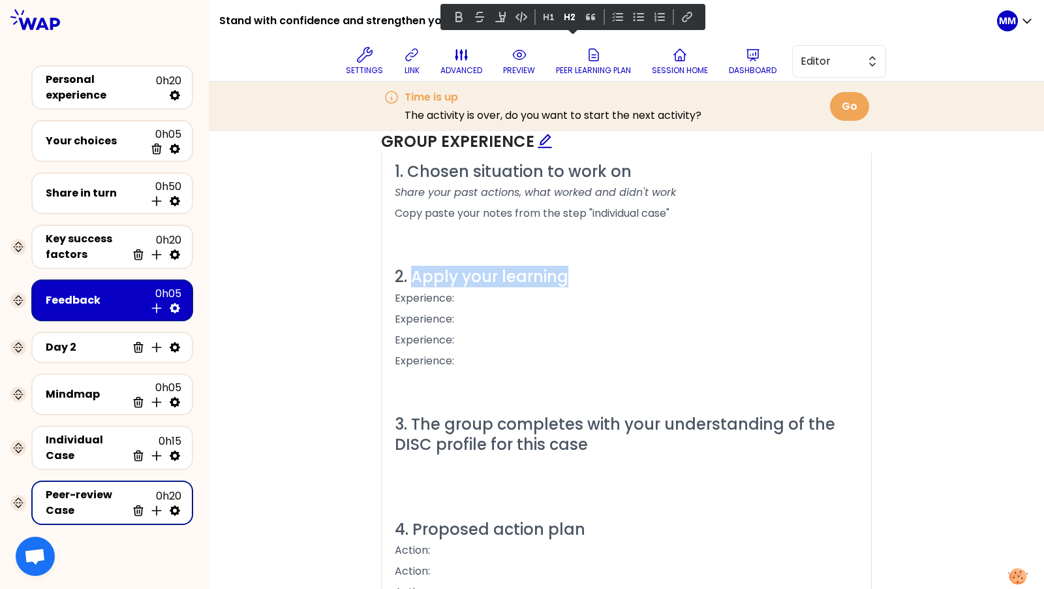
drag, startPoint x: 410, startPoint y: 268, endPoint x: 604, endPoint y: 271, distance: 194.5
click at [604, 271] on h2 "2. Apply your learning" at bounding box center [626, 276] width 463 height 20
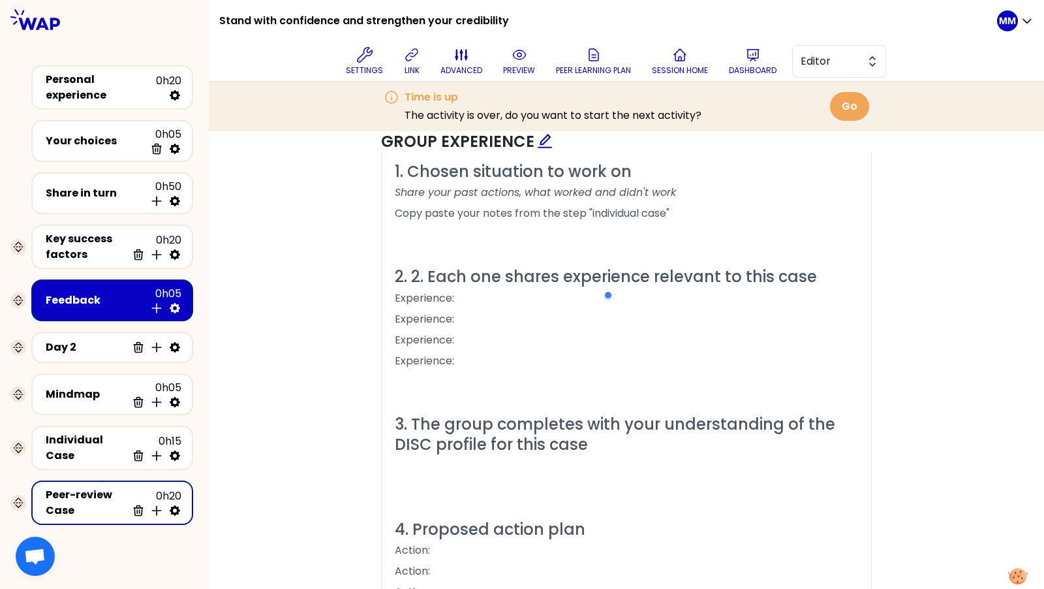
click at [425, 268] on span "2. 2. Each one shares experience relevant to this case" at bounding box center [606, 277] width 422 height 22
click at [551, 185] on span "Share your past actions, what worked and didn't work" at bounding box center [535, 192] width 281 height 15
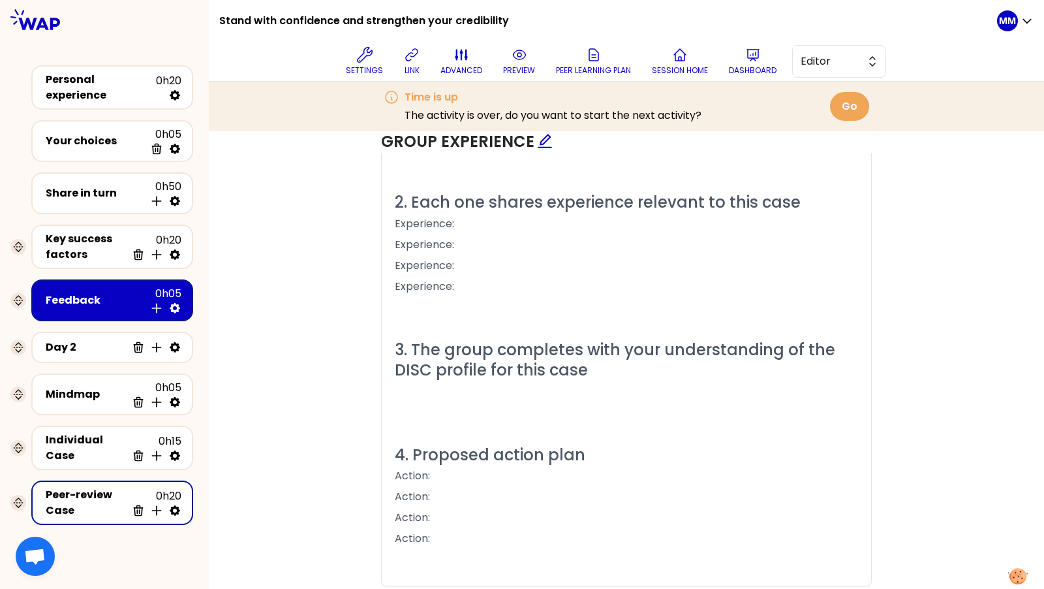
scroll to position [1062, 0]
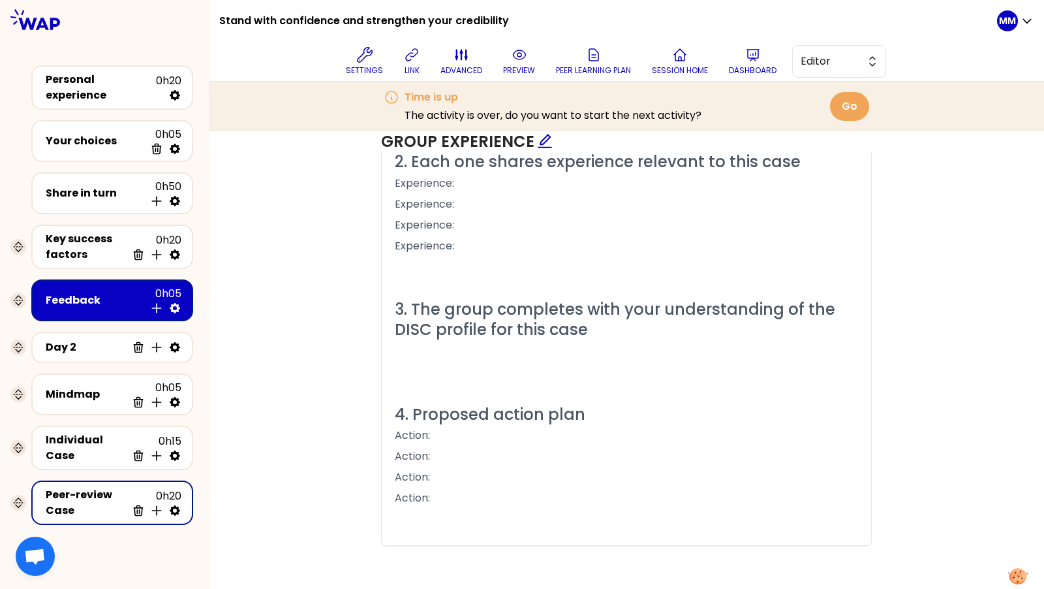
click at [640, 305] on span "3. The group completes with your understanding of the DISC profile for this case" at bounding box center [617, 319] width 444 height 42
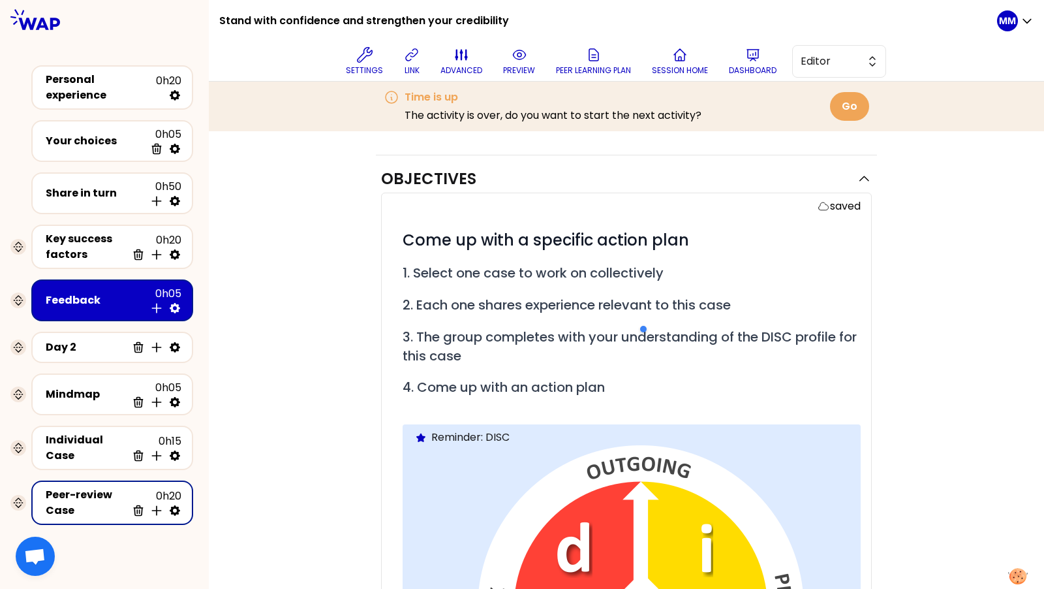
scroll to position [105, 0]
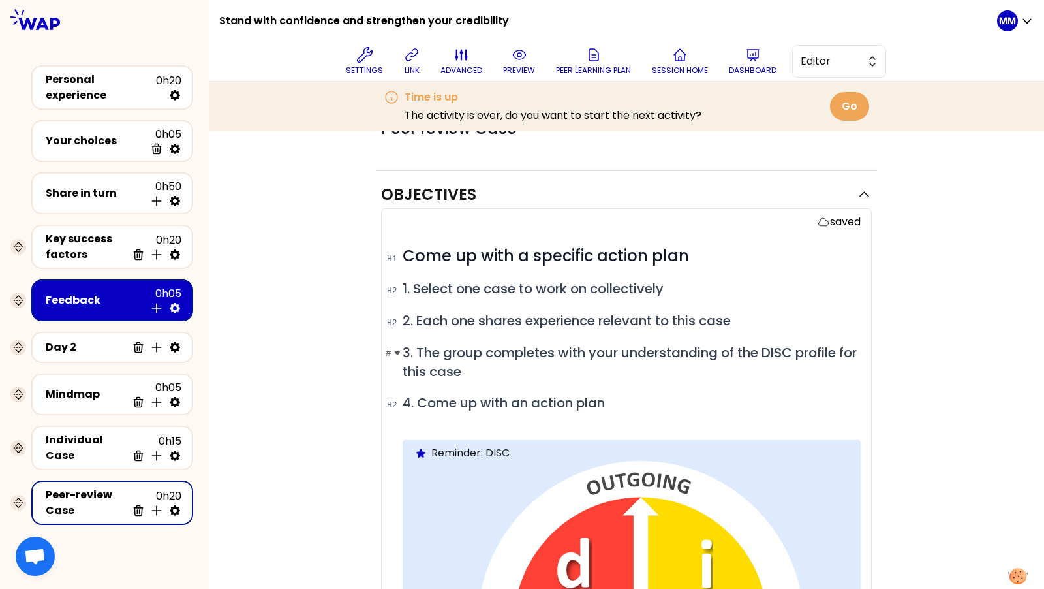
click at [608, 351] on span "3. The group completes with your understanding of the DISC profile for this case" at bounding box center [631, 361] width 457 height 37
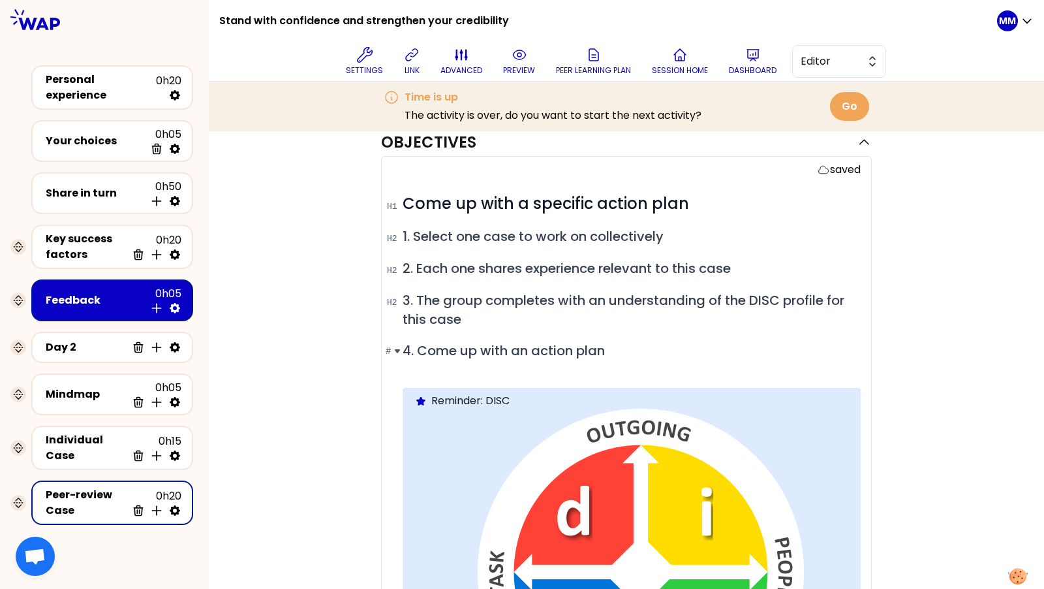
scroll to position [155, 0]
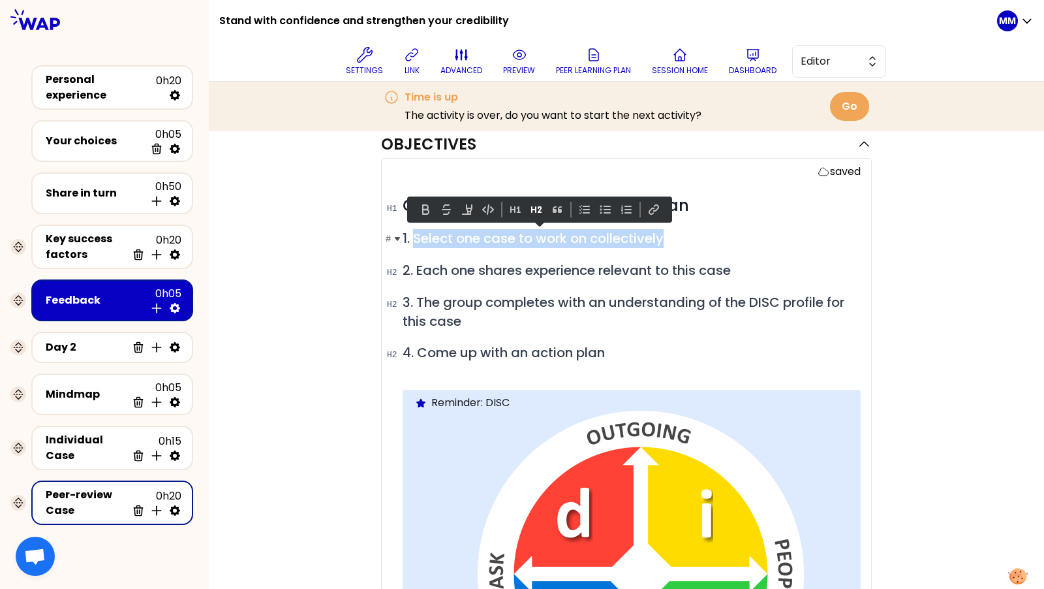
drag, startPoint x: 414, startPoint y: 236, endPoint x: 687, endPoint y: 244, distance: 272.9
click at [687, 244] on h2 "# 1. Select one case to work on collectively" at bounding box center [632, 238] width 458 height 19
copy span "Select one case to work on collectively"
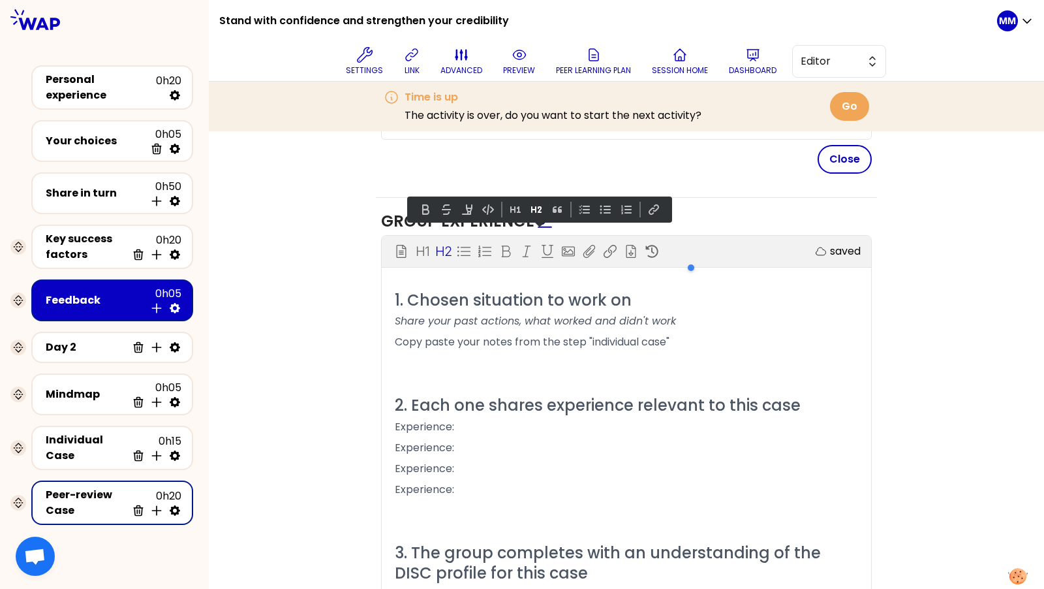
scroll to position [807, 0]
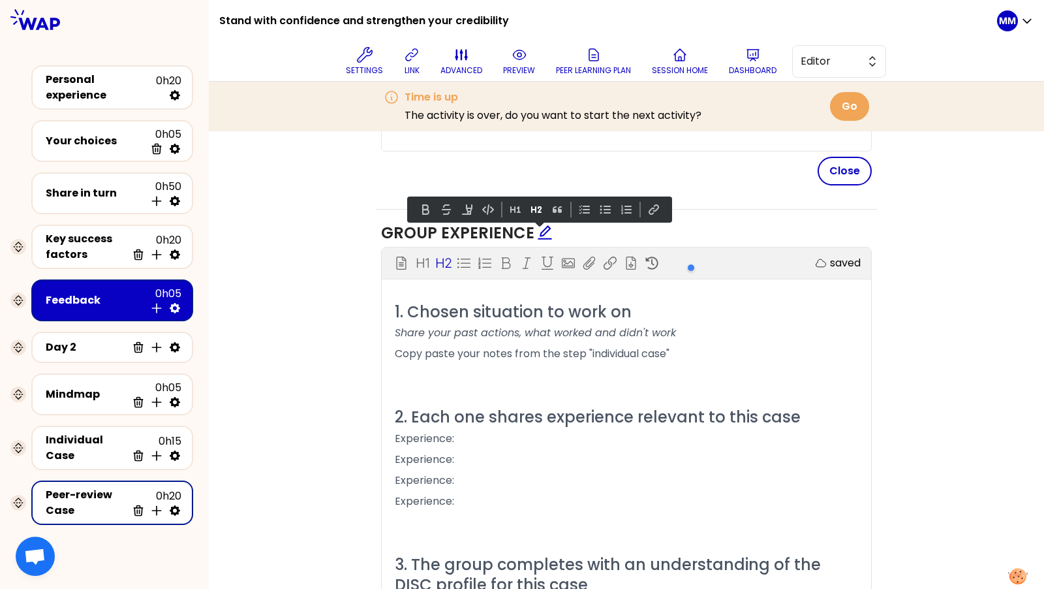
click at [454, 322] on p "Share your past actions, what worked and didn't work" at bounding box center [626, 332] width 463 height 21
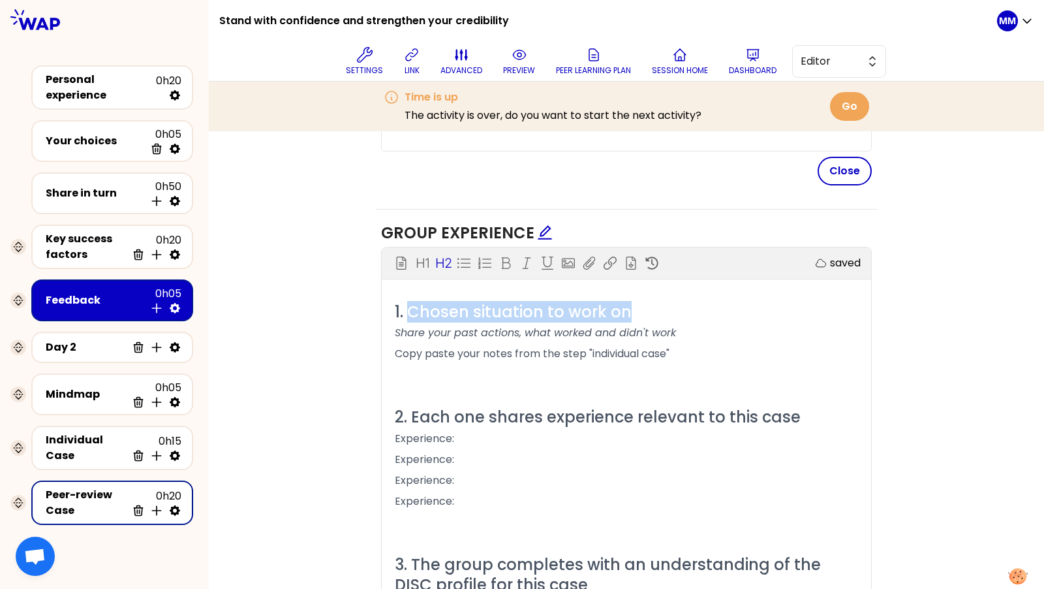
drag, startPoint x: 410, startPoint y: 307, endPoint x: 674, endPoint y: 311, distance: 264.3
click at [674, 311] on h2 "1. Chosen situation to work on" at bounding box center [626, 311] width 463 height 20
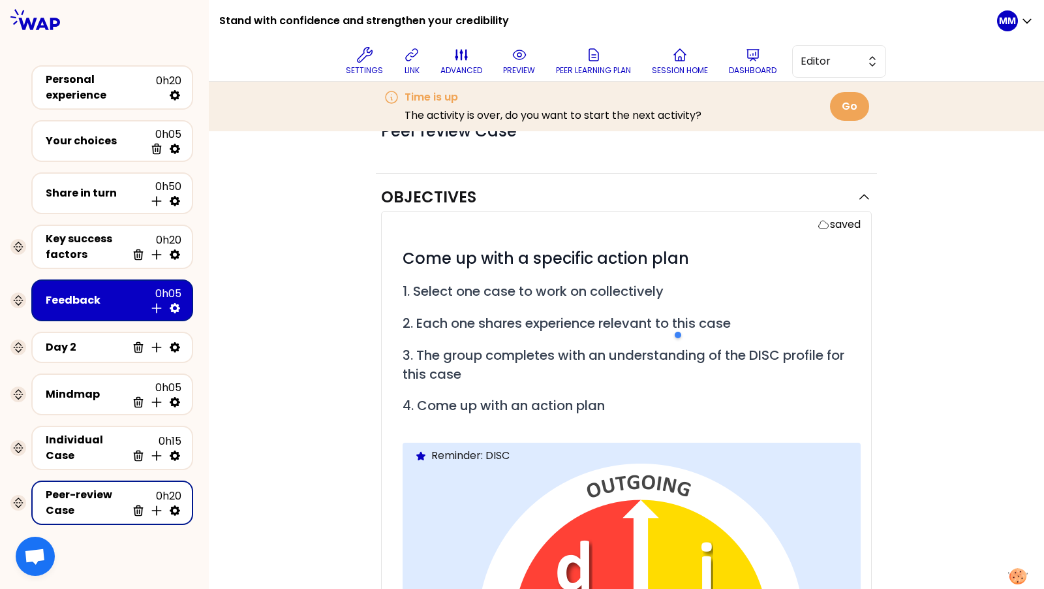
scroll to position [0, 0]
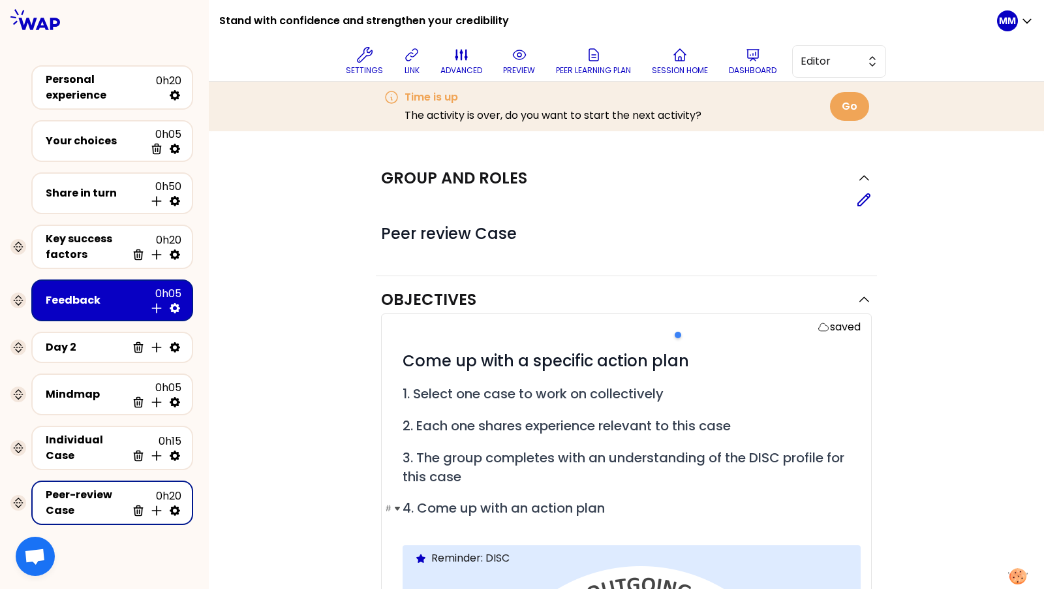
click at [512, 504] on span "4. Come up with an action plan" at bounding box center [504, 508] width 202 height 18
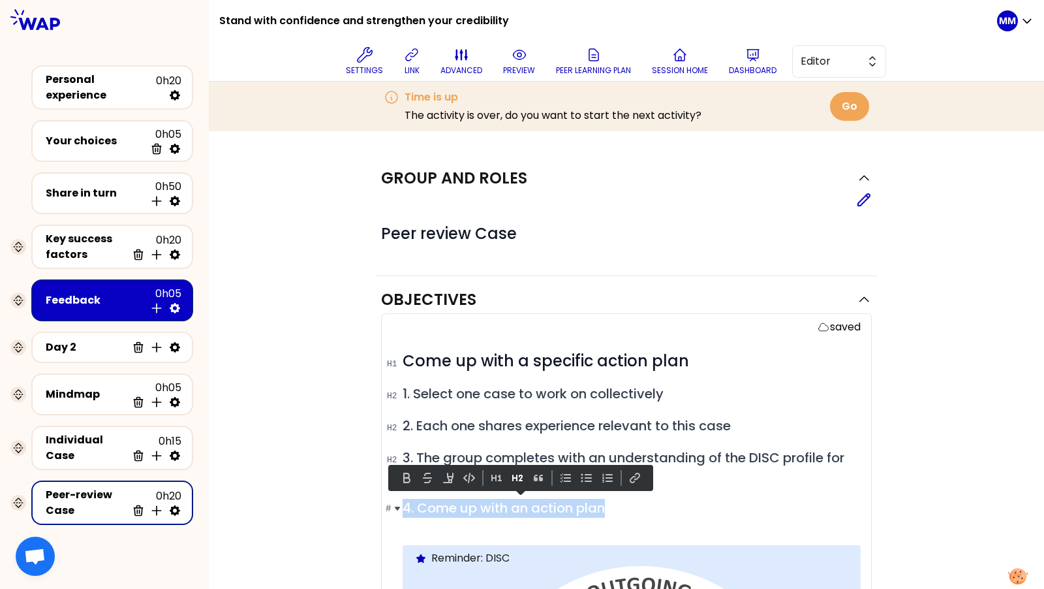
click at [512, 504] on span "4. Come up with an action plan" at bounding box center [504, 508] width 202 height 18
copy span "4. Come up with an action plan"
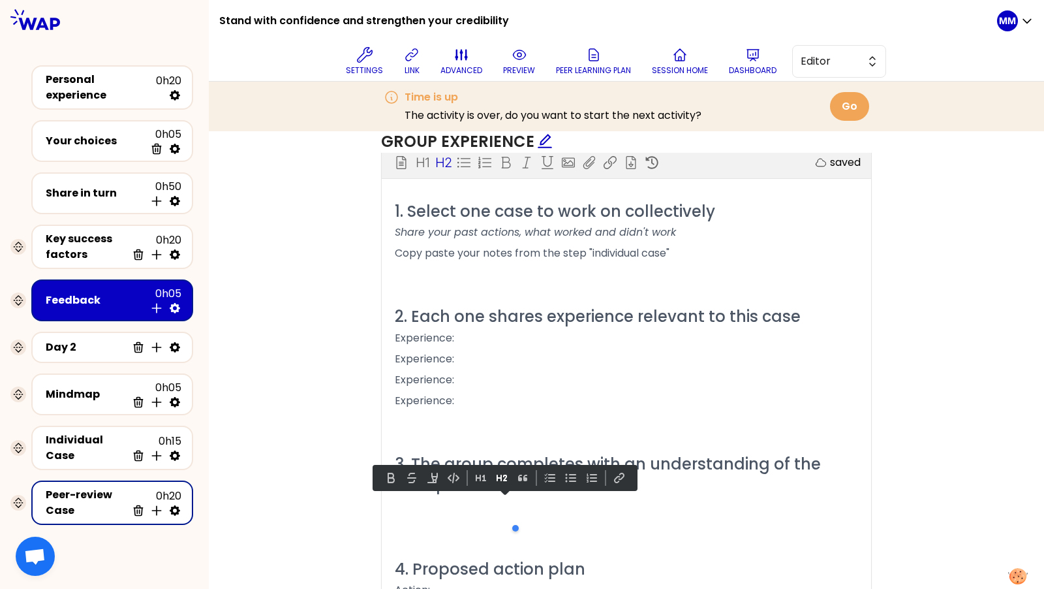
scroll to position [1062, 0]
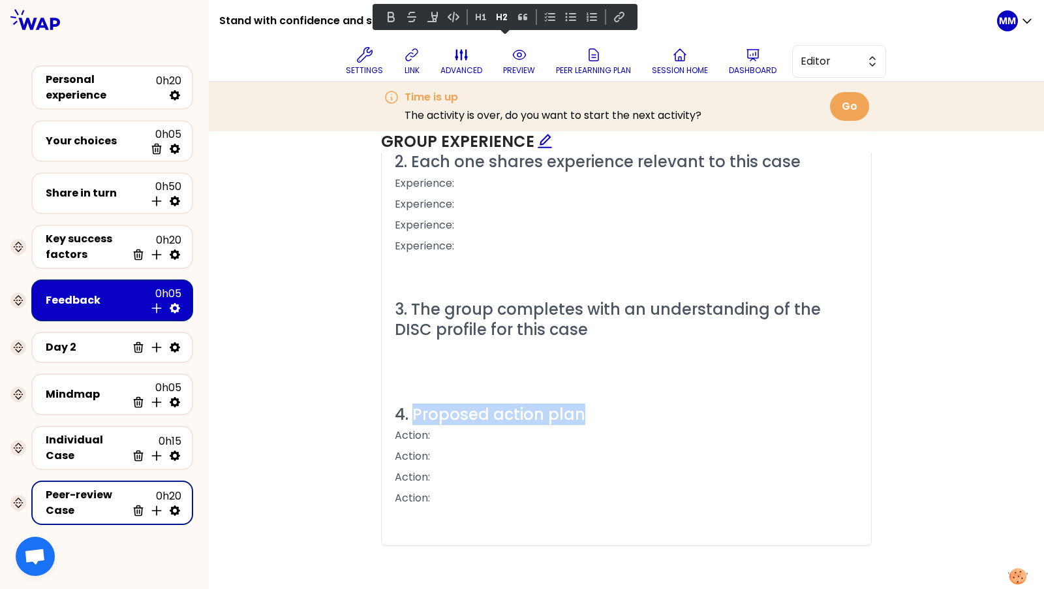
drag, startPoint x: 412, startPoint y: 405, endPoint x: 630, endPoint y: 413, distance: 218.8
click at [630, 413] on h2 "4. Proposed action plan" at bounding box center [626, 414] width 463 height 20
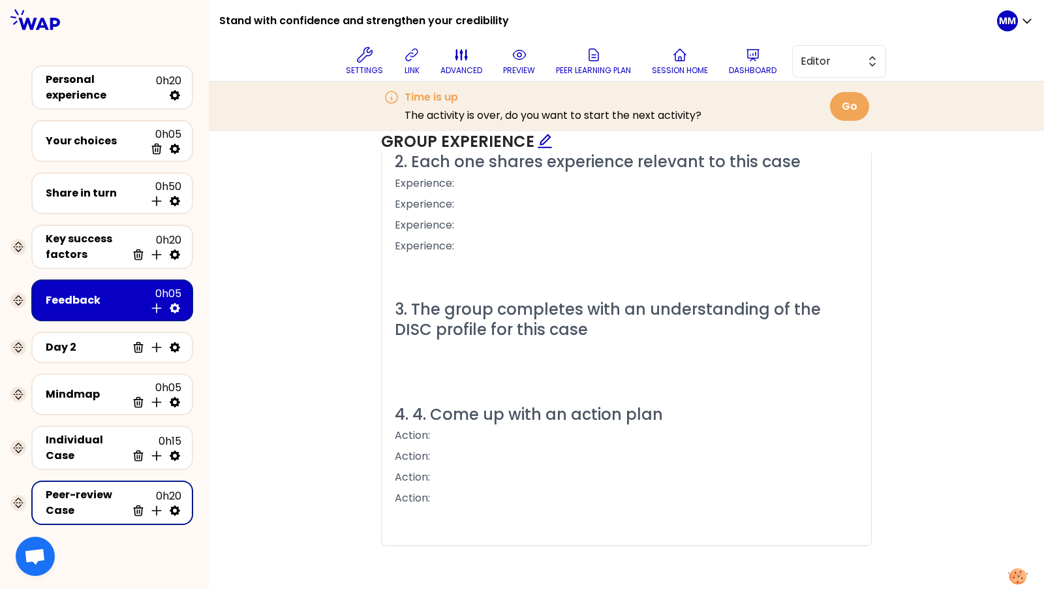
click at [430, 408] on span "4. 4. Come up with an action plan" at bounding box center [529, 414] width 268 height 22
click at [362, 18] on h1 "Stand with confidence and strengthen your credibility" at bounding box center [364, 21] width 290 height 42
copy div "Stand with confidence and strengthen your credibility"
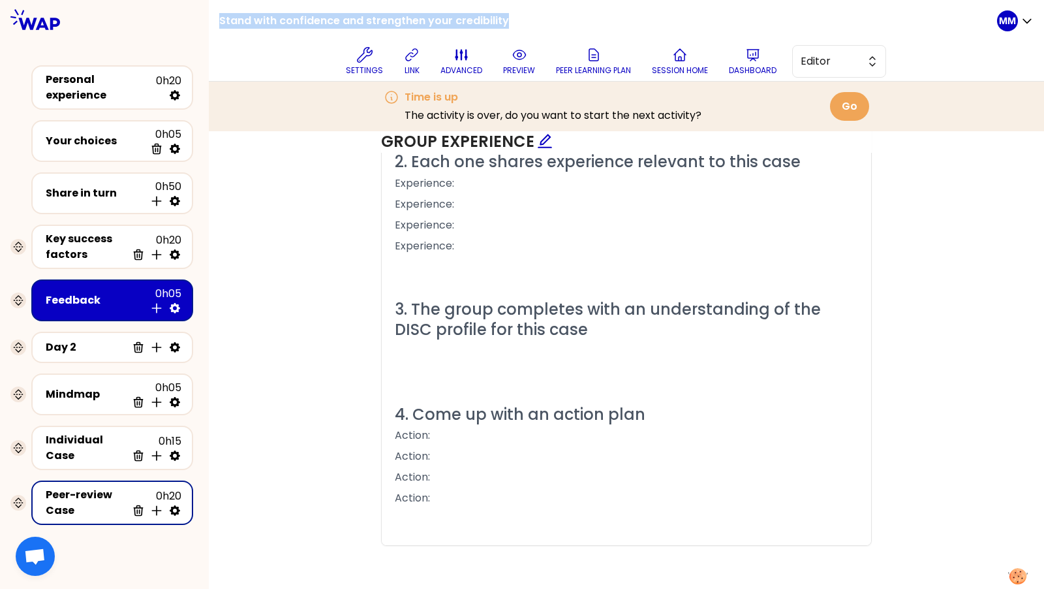
click at [334, 25] on h1 "Stand with confidence and strengthen your credibility" at bounding box center [364, 21] width 290 height 42
